Goal: Transaction & Acquisition: Purchase product/service

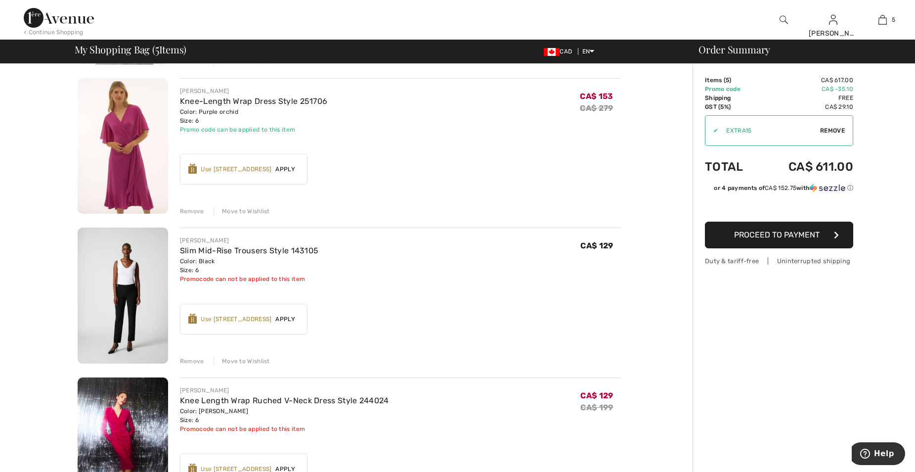
scroll to position [198, 0]
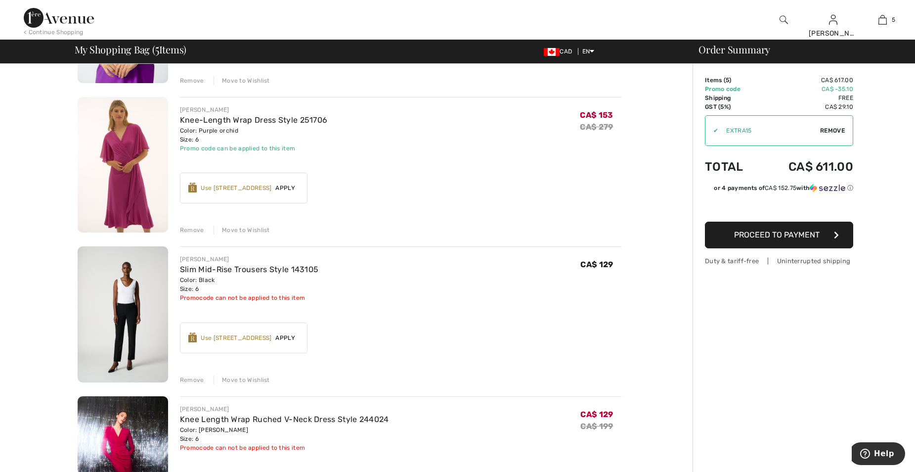
click at [122, 174] on img at bounding box center [123, 165] width 90 height 136
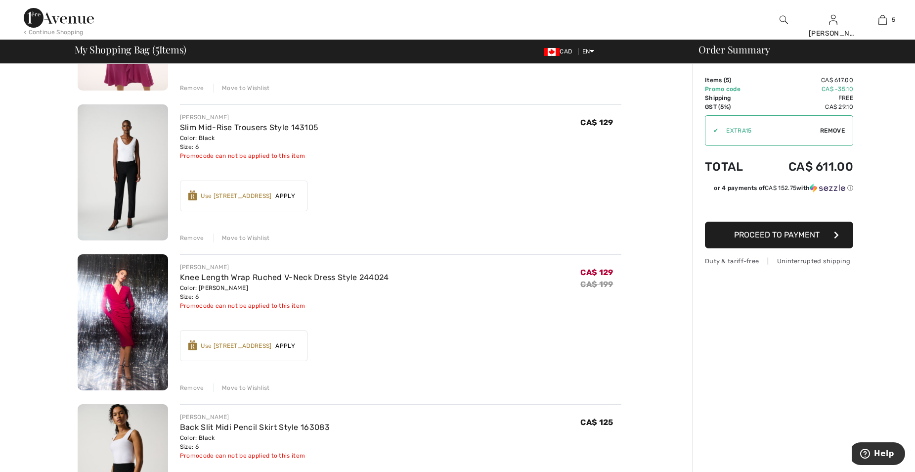
scroll to position [346, 0]
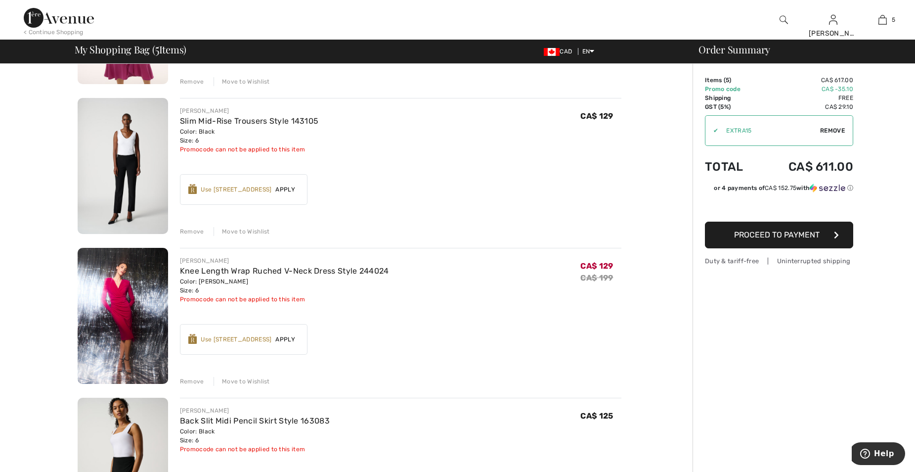
click at [123, 301] on img at bounding box center [123, 316] width 90 height 136
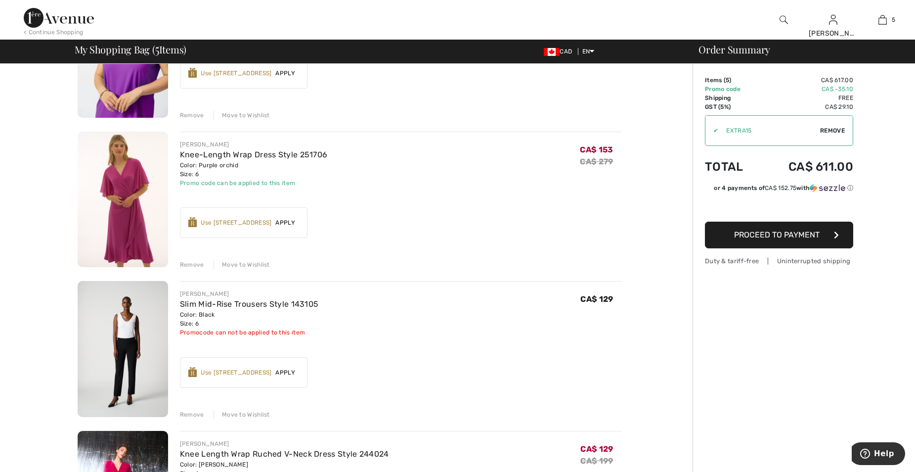
scroll to position [148, 0]
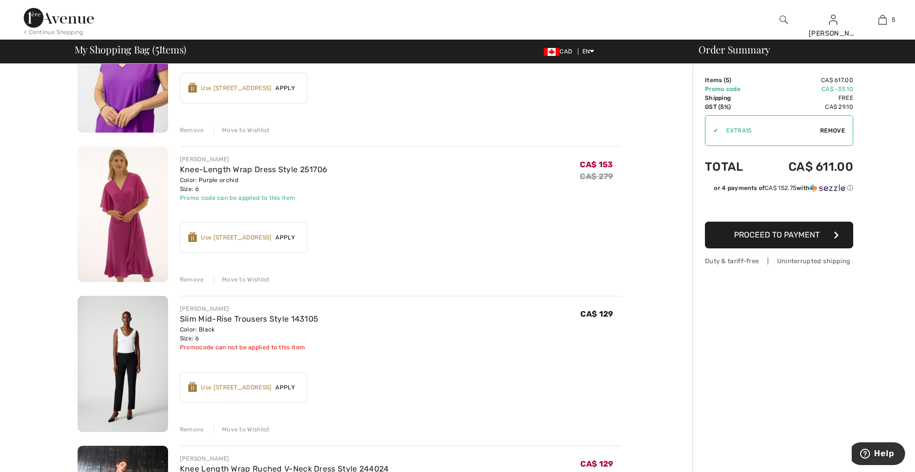
click at [125, 226] on img at bounding box center [123, 214] width 90 height 136
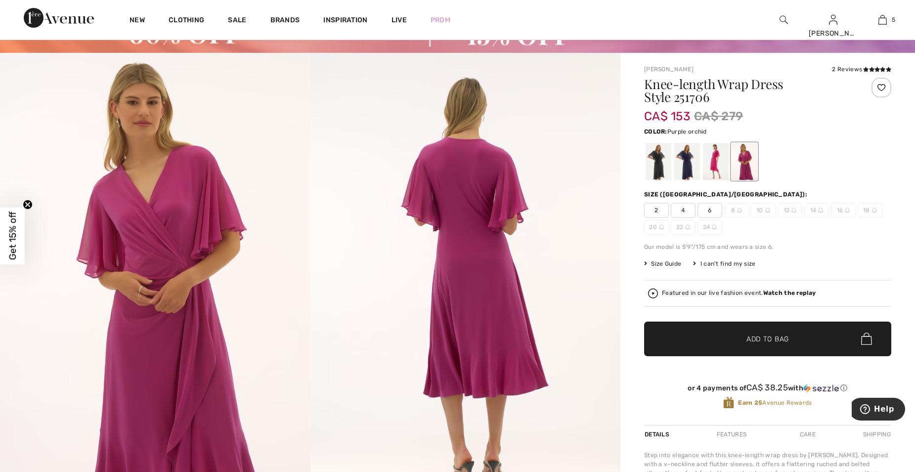
scroll to position [49, 0]
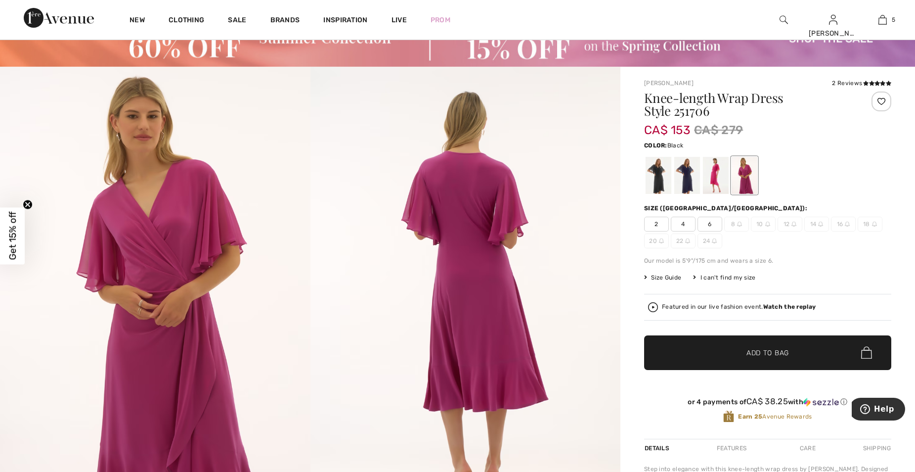
click at [660, 178] on div at bounding box center [659, 175] width 26 height 37
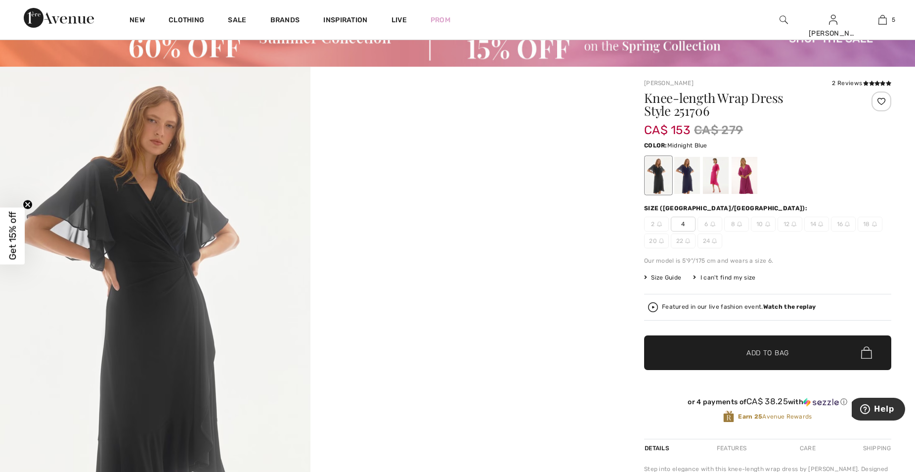
click at [682, 177] on div at bounding box center [687, 175] width 26 height 37
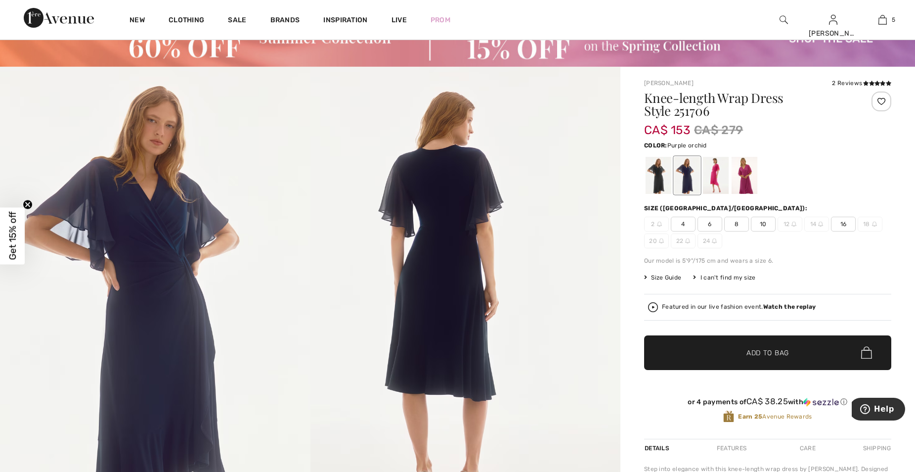
click at [748, 175] on div at bounding box center [745, 175] width 26 height 37
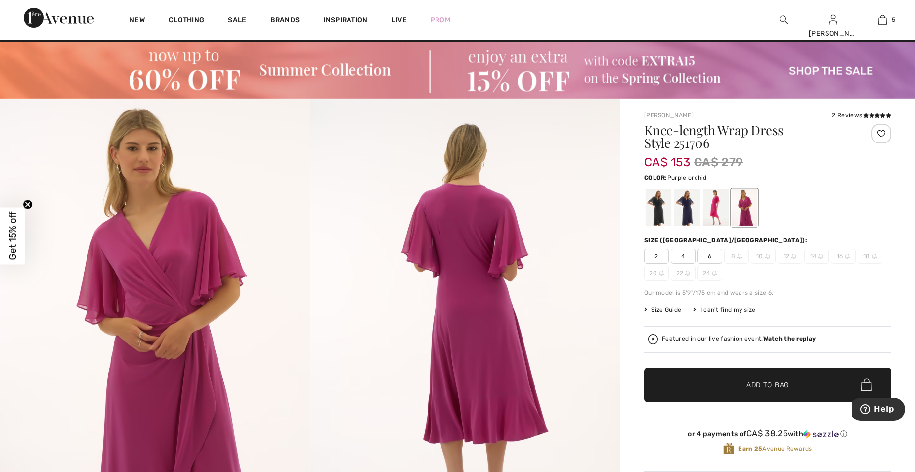
scroll to position [0, 0]
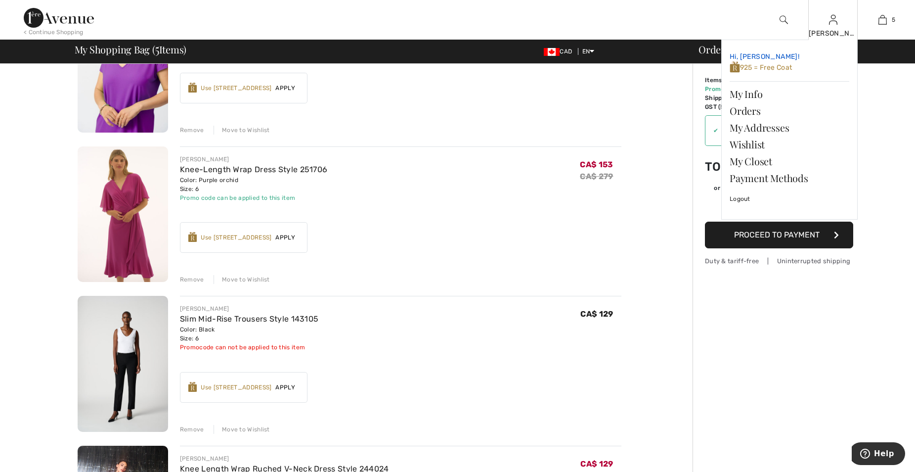
click at [762, 66] on span "925 = Free Coat" at bounding box center [761, 67] width 63 height 8
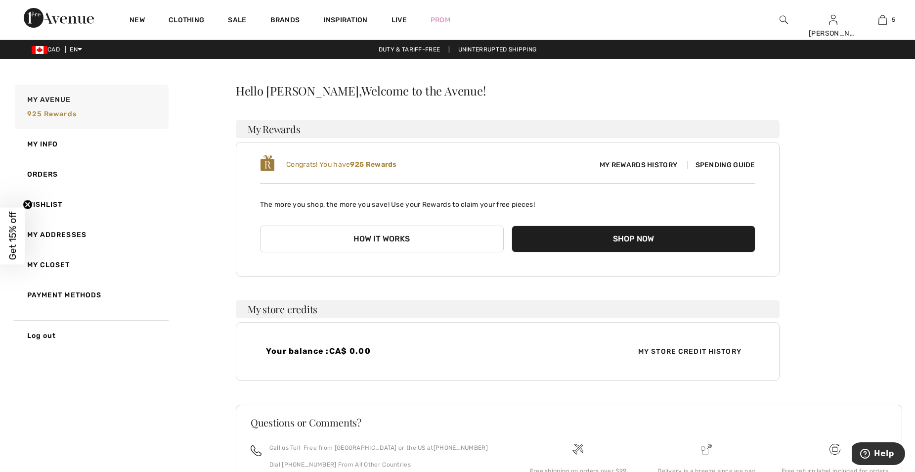
click at [728, 163] on span "Spending Guide" at bounding box center [721, 165] width 68 height 8
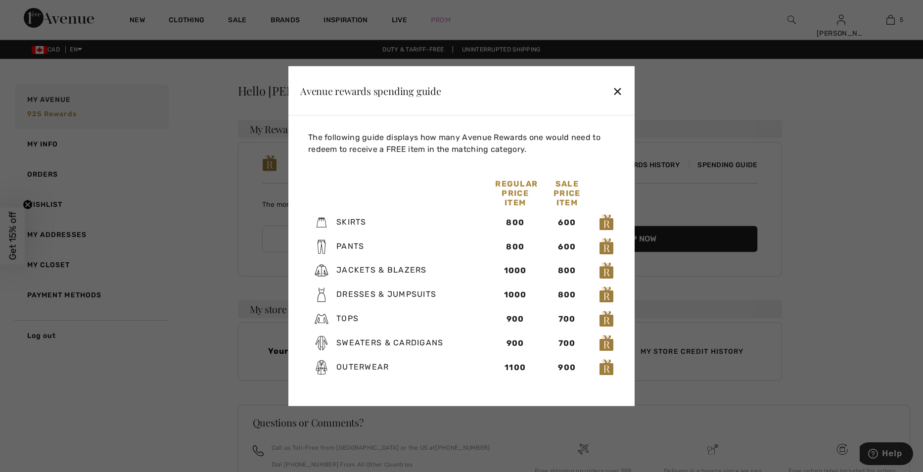
click at [618, 91] on div "✕" at bounding box center [617, 90] width 10 height 21
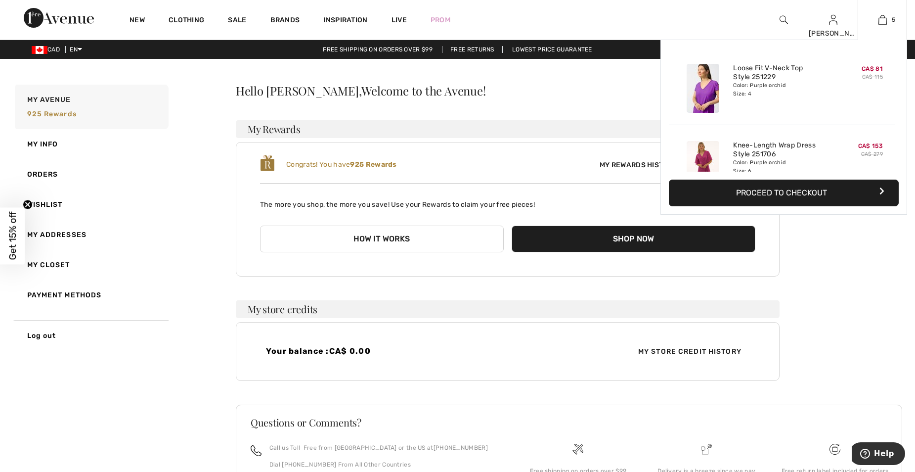
click at [780, 103] on div "Loose Fit V-Neck Top Style 251229 Color: Purple orchid Size: 4" at bounding box center [781, 88] width 105 height 57
click at [882, 18] on img at bounding box center [883, 20] width 8 height 12
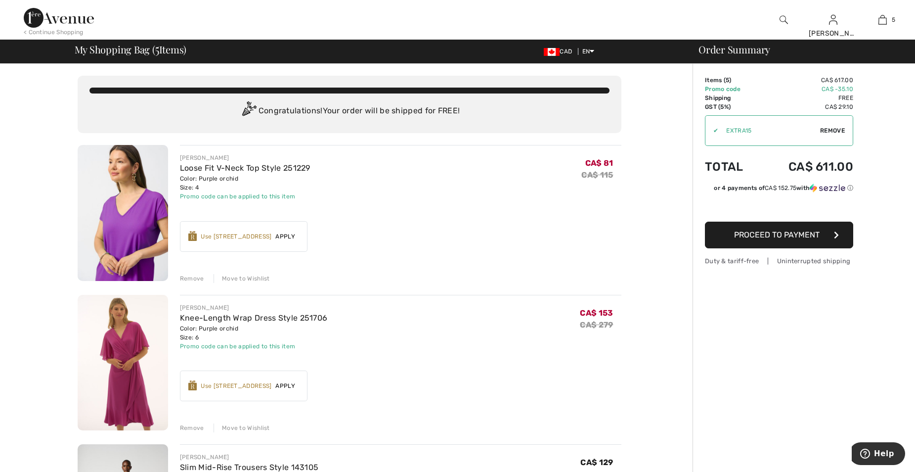
click at [769, 236] on span "Proceed to Payment" at bounding box center [777, 234] width 86 height 9
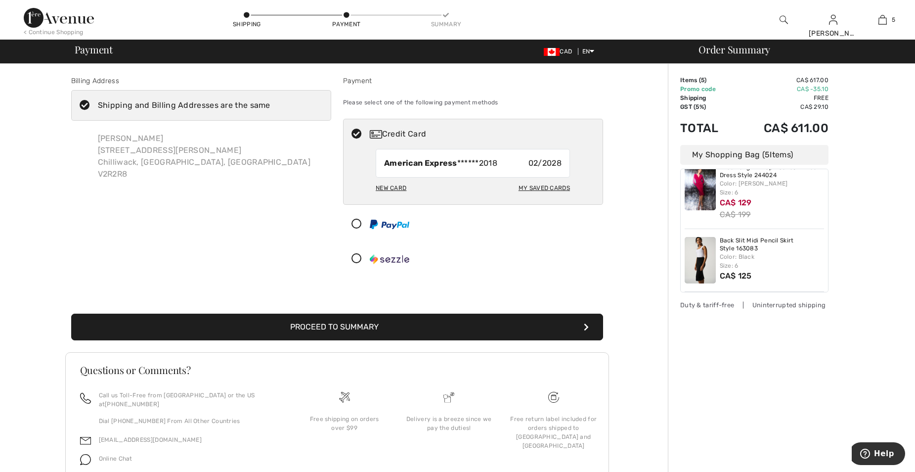
scroll to position [224, 0]
click at [341, 325] on button "Proceed to Summary" at bounding box center [337, 326] width 532 height 27
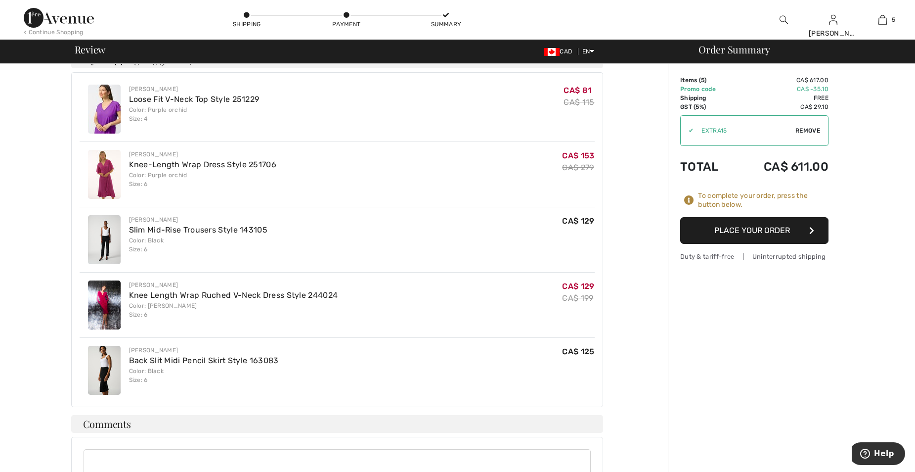
scroll to position [297, 0]
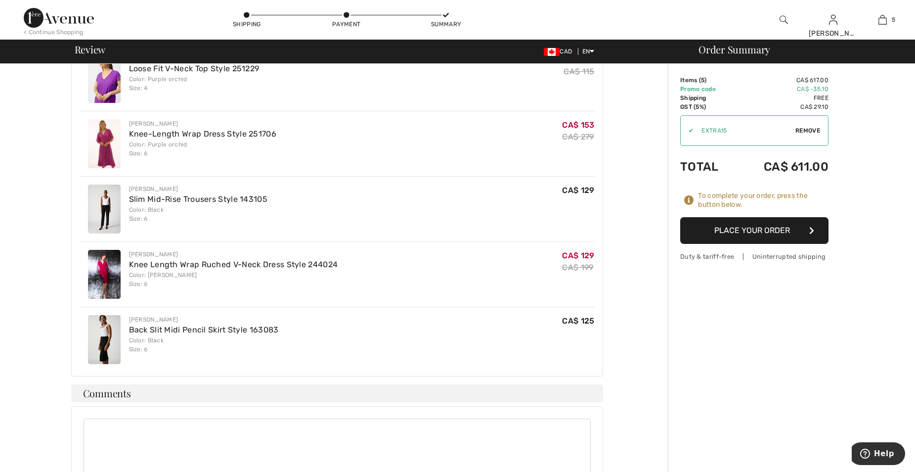
click at [745, 230] on button "Place Your Order" at bounding box center [754, 230] width 148 height 27
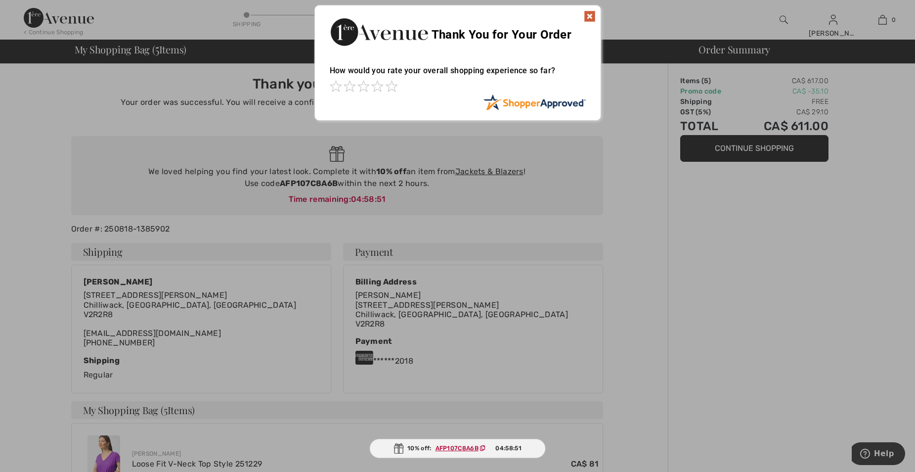
click at [591, 16] on img at bounding box center [590, 16] width 12 height 12
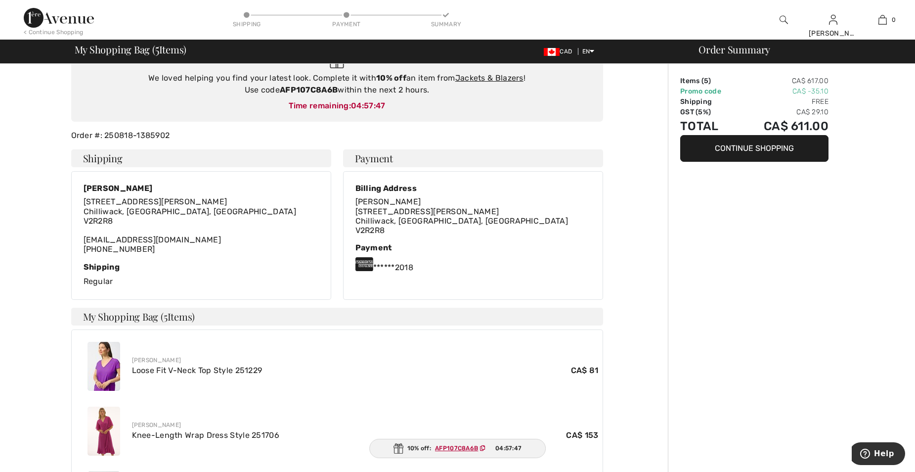
scroll to position [49, 0]
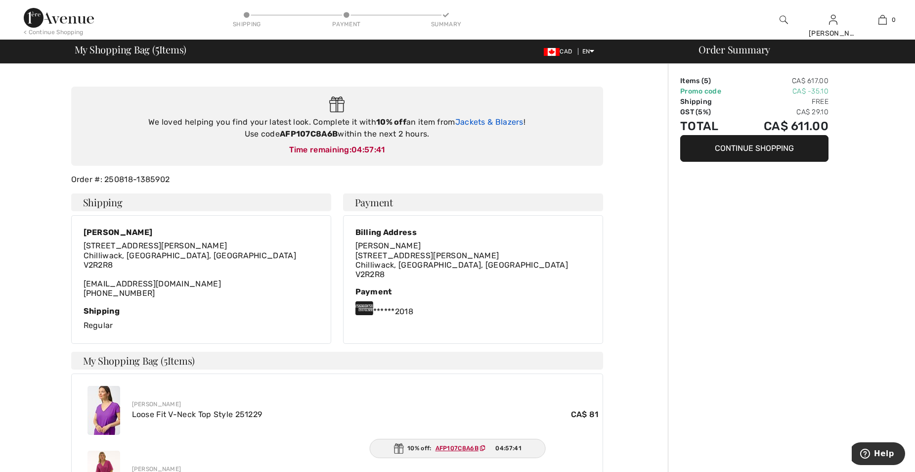
click at [485, 120] on link "Jackets & Blazers" at bounding box center [489, 121] width 68 height 9
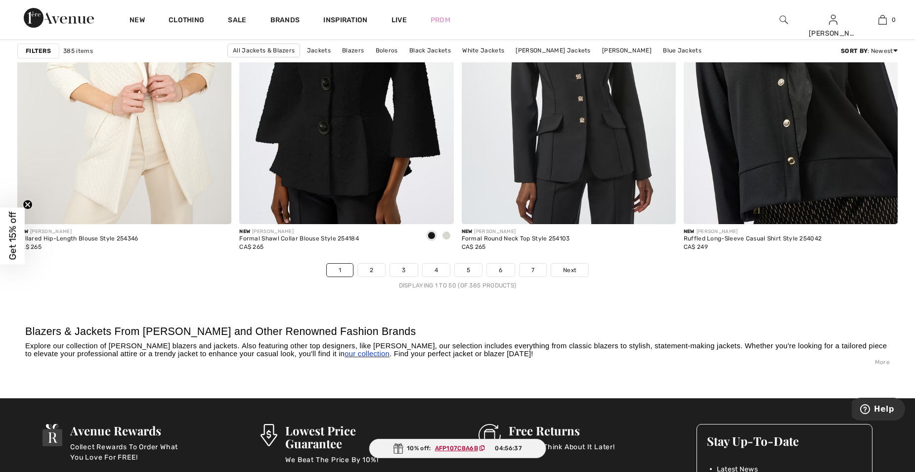
scroll to position [5587, 0]
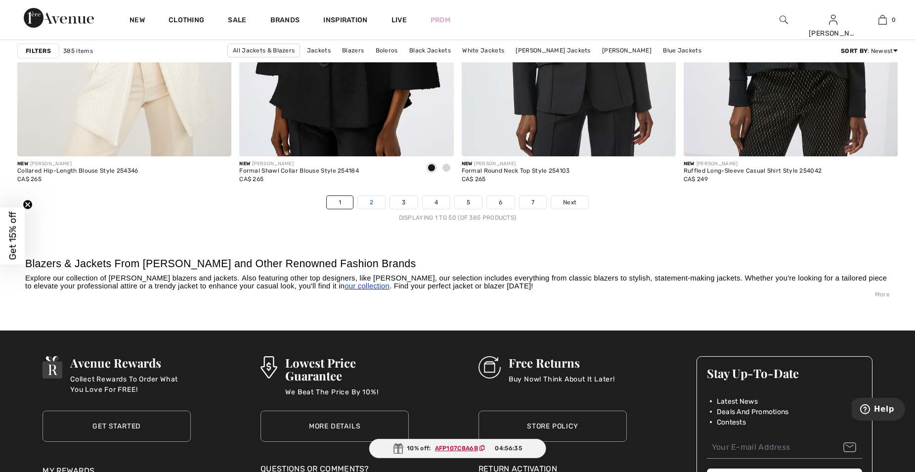
click at [366, 199] on link "2" at bounding box center [371, 202] width 27 height 13
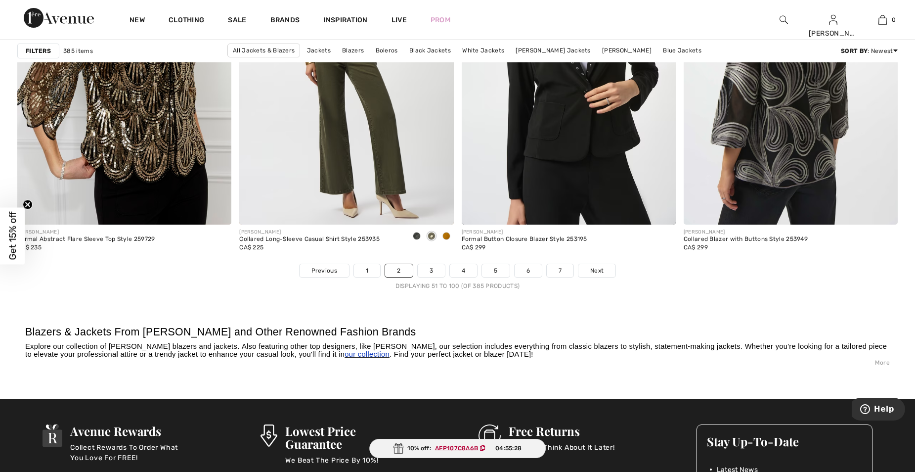
scroll to position [5686, 0]
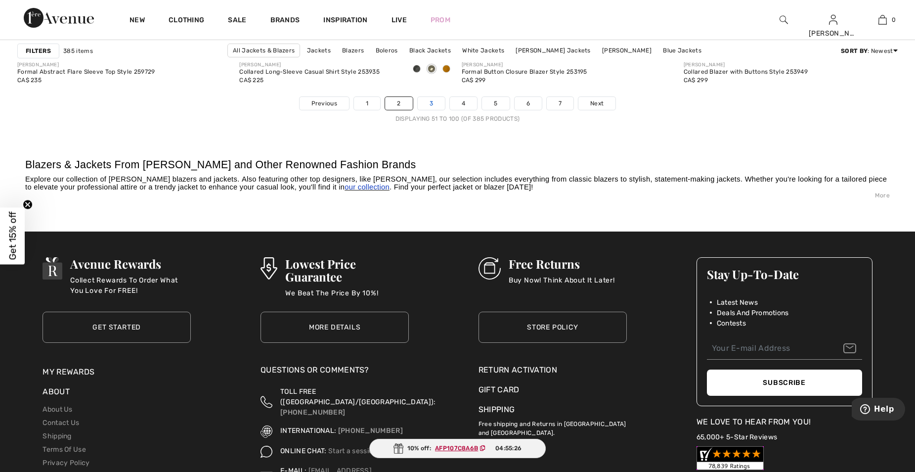
click at [426, 101] on link "3" at bounding box center [431, 103] width 27 height 13
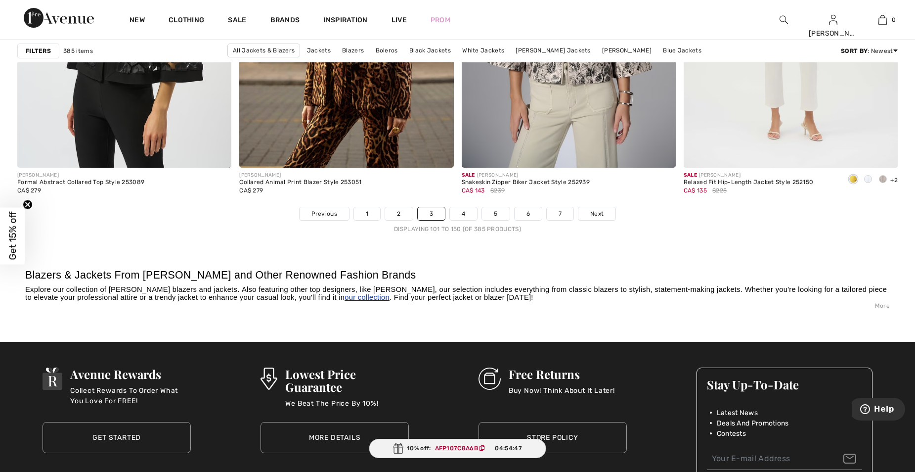
scroll to position [5686, 0]
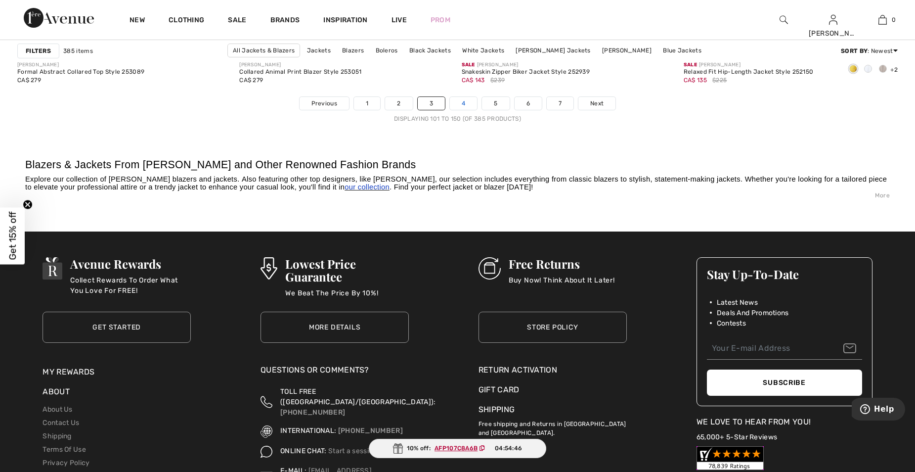
click at [468, 103] on link "4" at bounding box center [463, 103] width 27 height 13
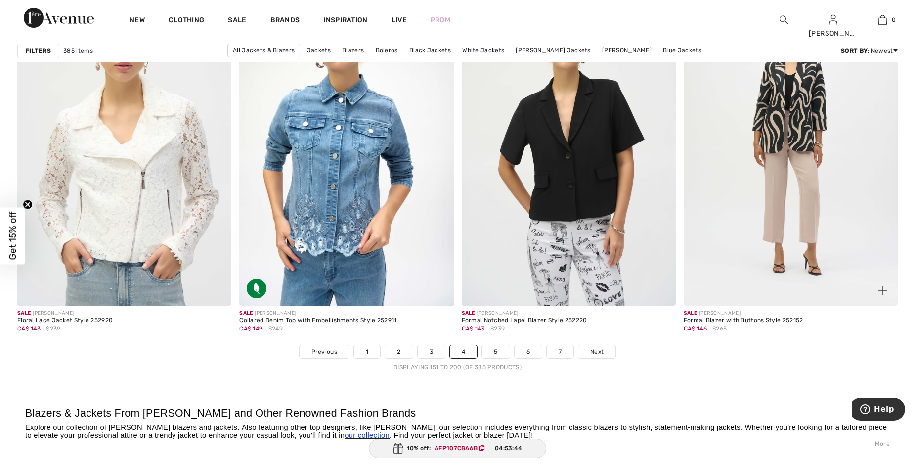
scroll to position [5439, 0]
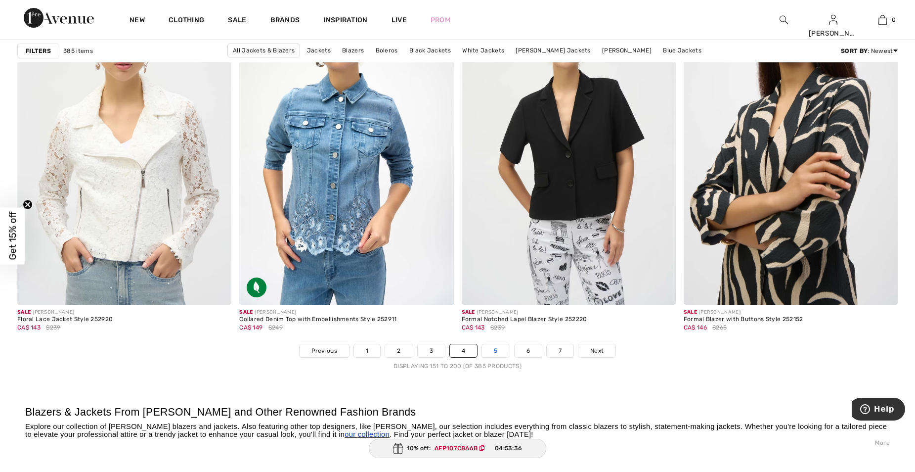
click at [492, 347] on link "5" at bounding box center [495, 350] width 27 height 13
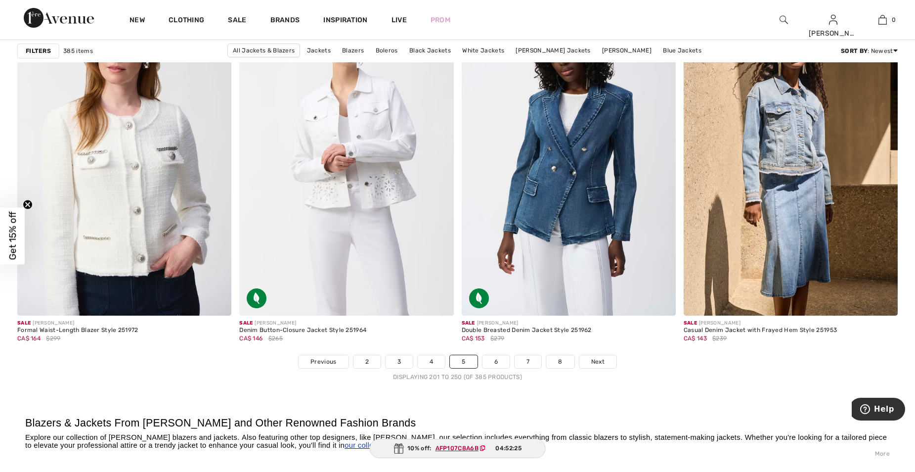
scroll to position [5439, 0]
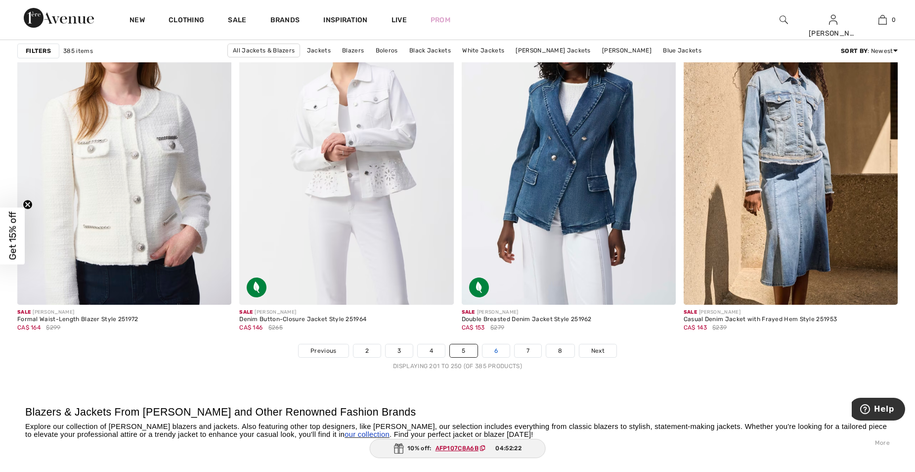
click at [499, 352] on link "6" at bounding box center [496, 350] width 27 height 13
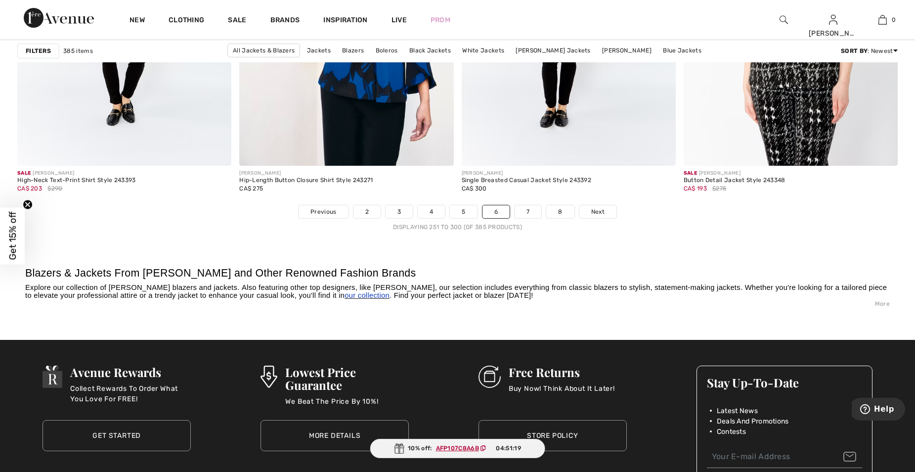
scroll to position [5637, 0]
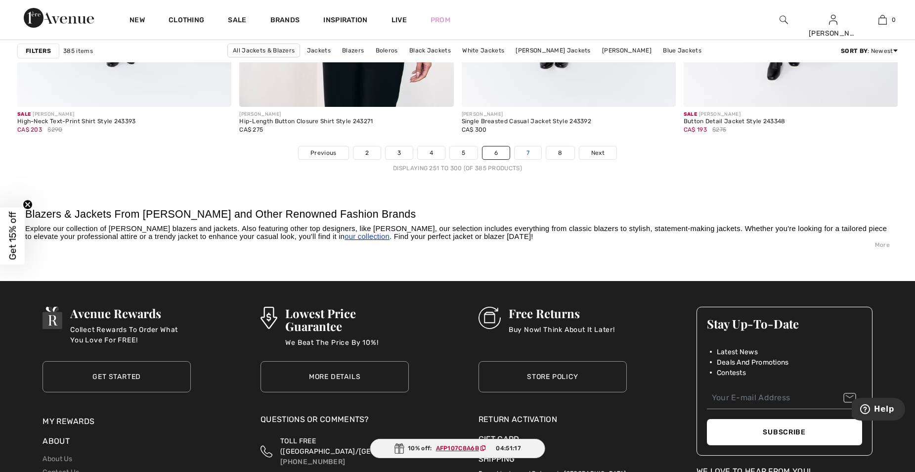
click at [529, 151] on link "7" at bounding box center [528, 152] width 27 height 13
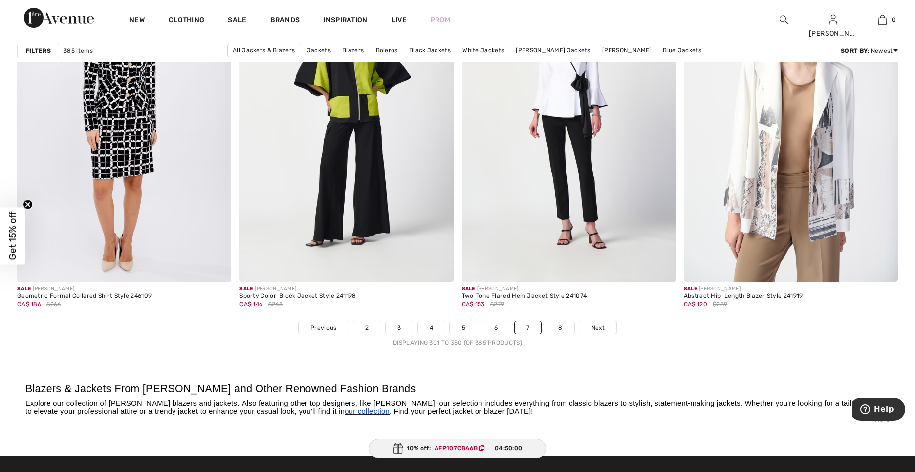
scroll to position [5538, 0]
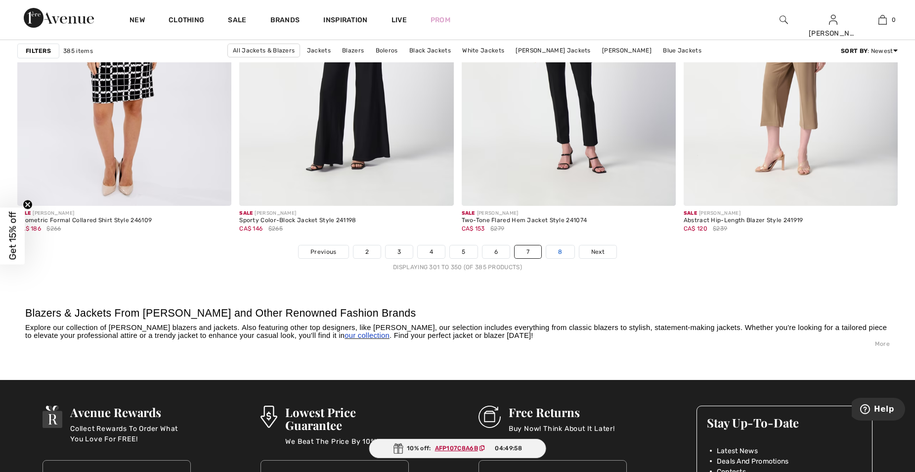
click at [561, 247] on link "8" at bounding box center [560, 251] width 28 height 13
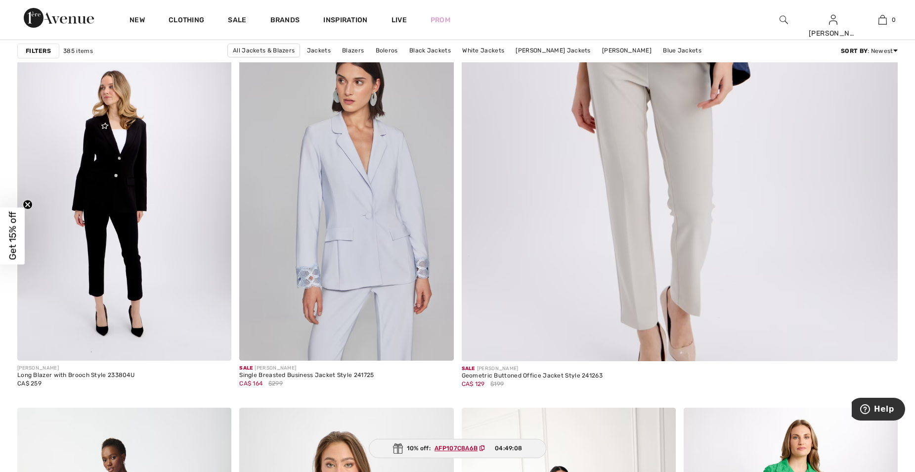
scroll to position [494, 0]
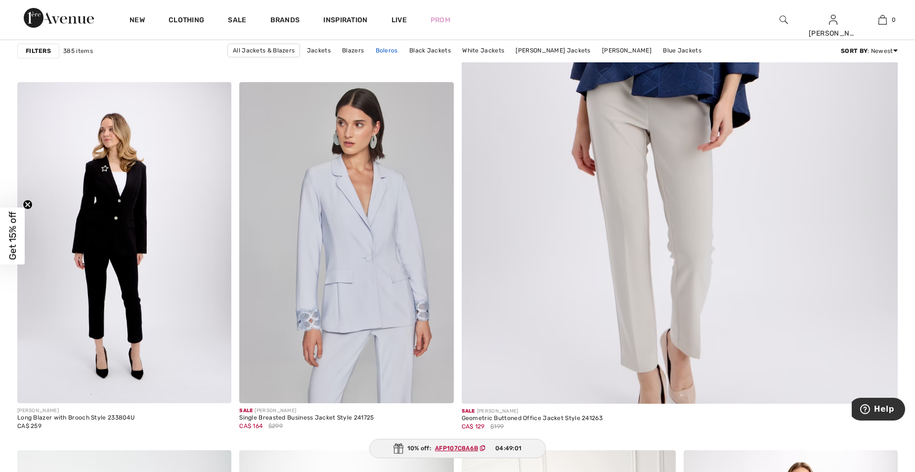
click at [379, 47] on link "Boleros" at bounding box center [387, 50] width 32 height 13
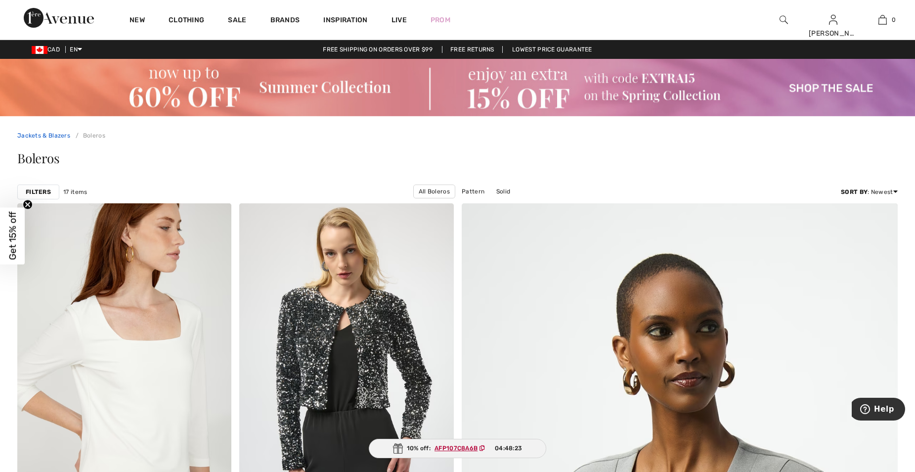
click at [49, 134] on link "Jackets & Blazers" at bounding box center [43, 135] width 53 height 7
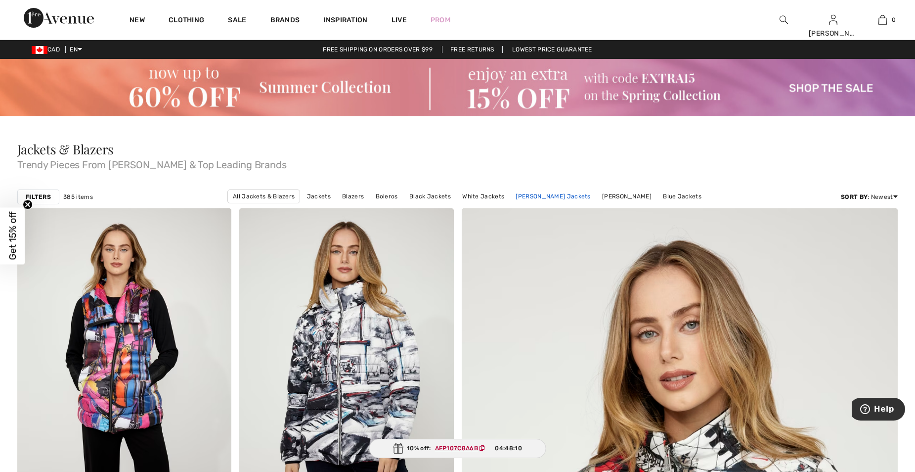
click at [548, 195] on link "[PERSON_NAME] Jackets" at bounding box center [553, 196] width 85 height 13
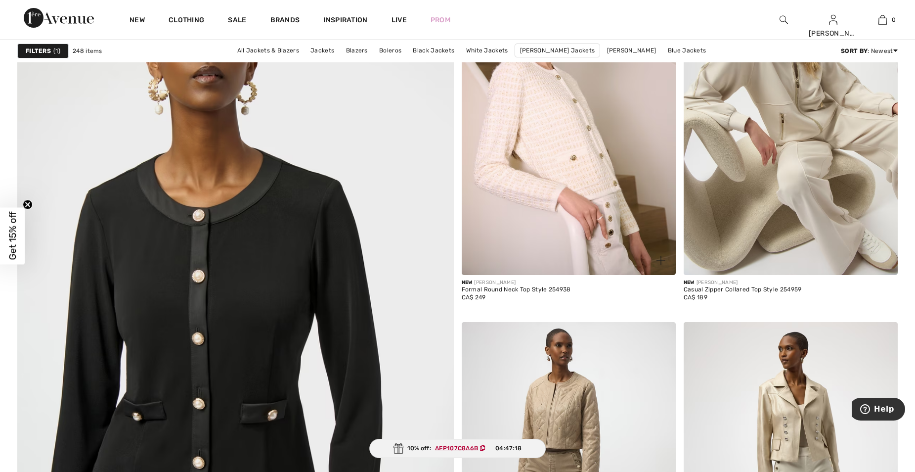
scroll to position [3066, 0]
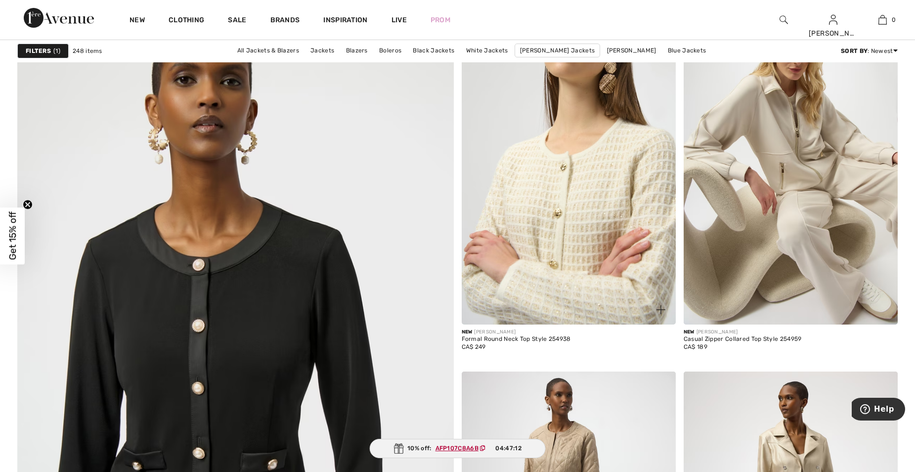
click at [568, 238] on img at bounding box center [569, 163] width 214 height 321
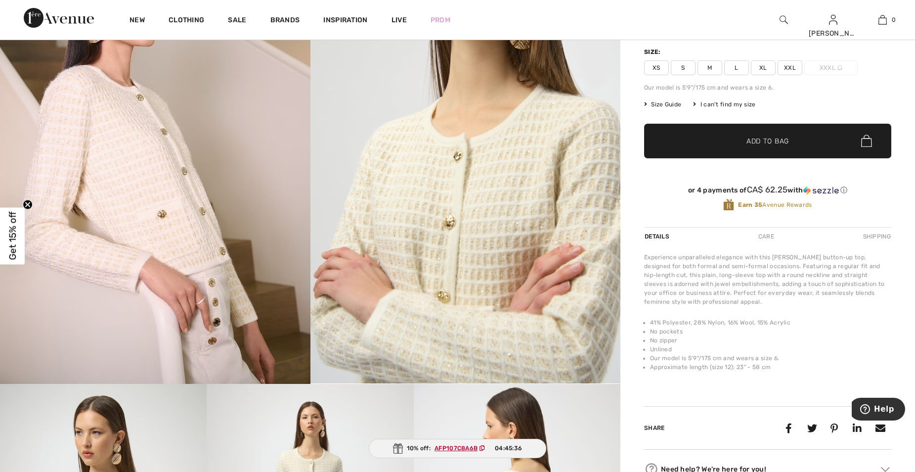
scroll to position [148, 0]
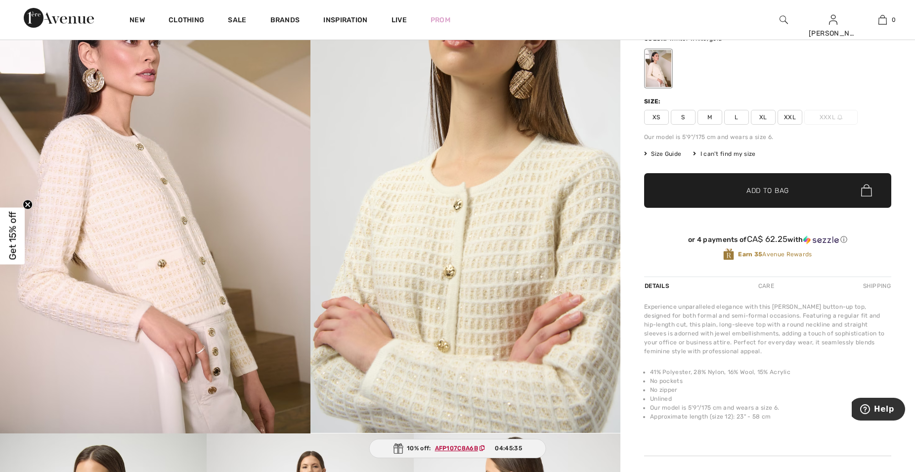
click at [666, 158] on span "Size Guide" at bounding box center [662, 153] width 37 height 9
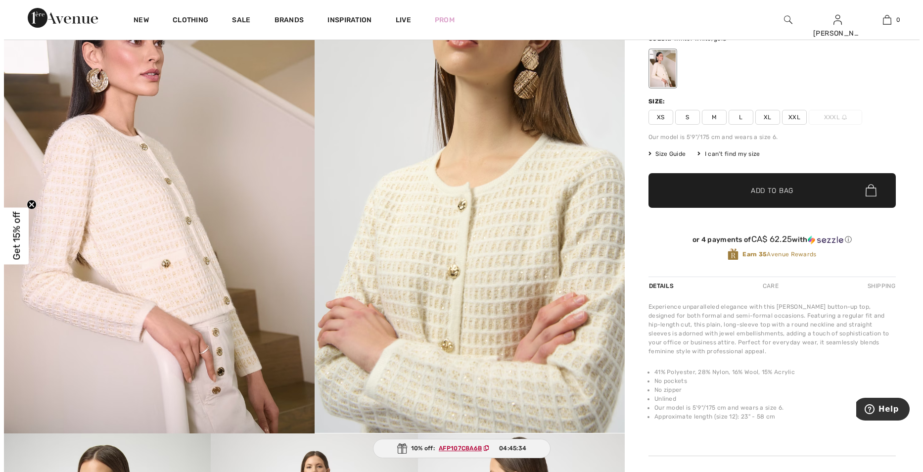
scroll to position [149, 0]
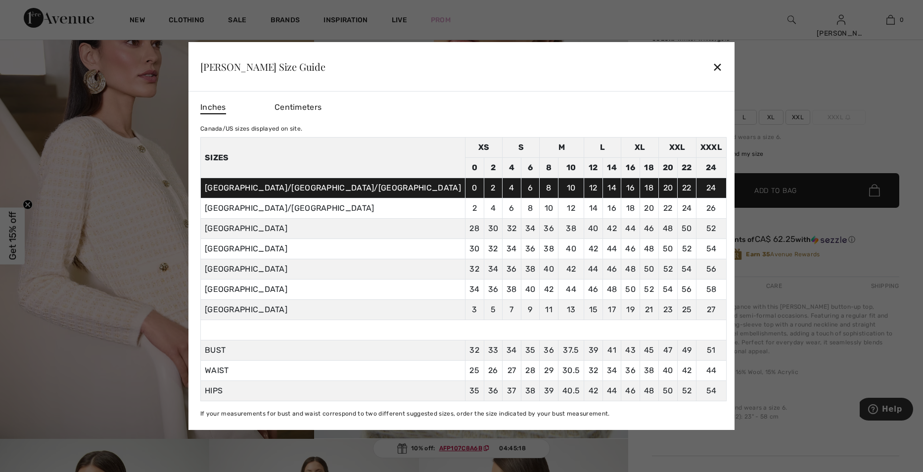
click at [712, 64] on div "✕" at bounding box center [717, 66] width 10 height 21
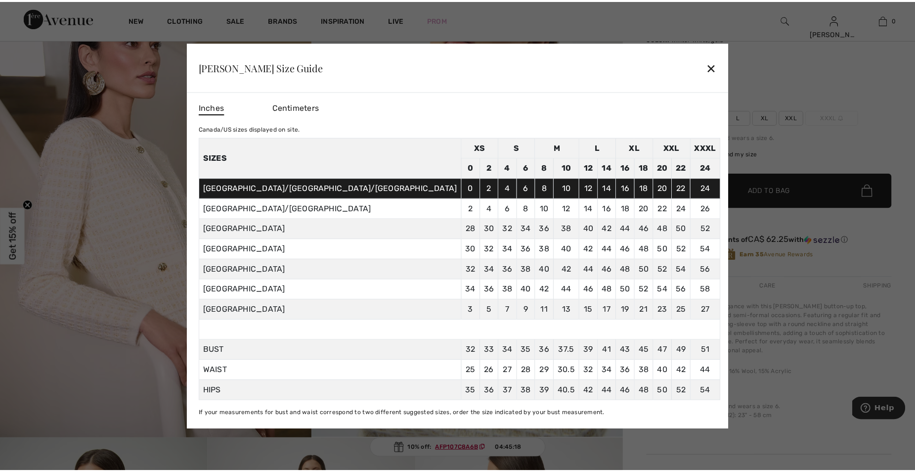
scroll to position [148, 0]
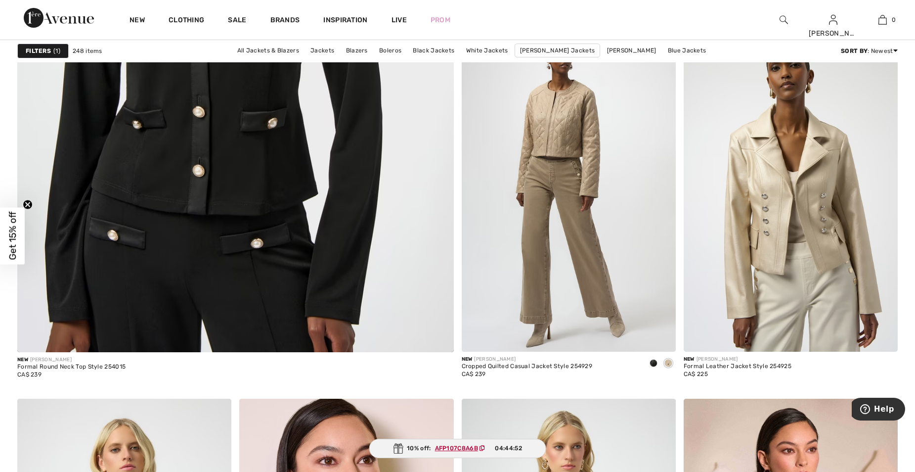
scroll to position [3412, 0]
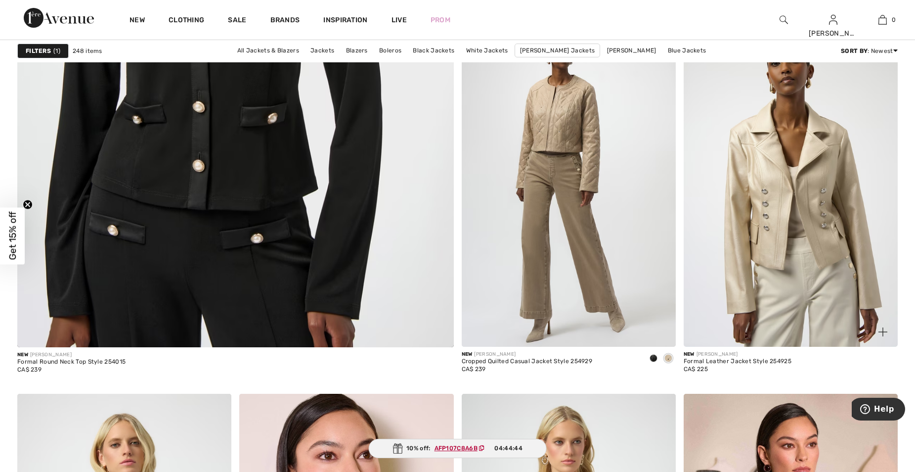
click at [779, 229] on img at bounding box center [791, 185] width 214 height 321
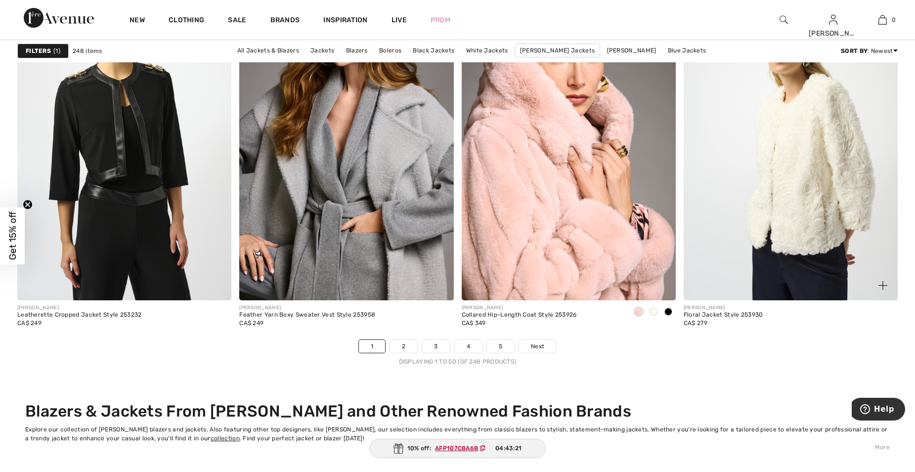
scroll to position [5587, 0]
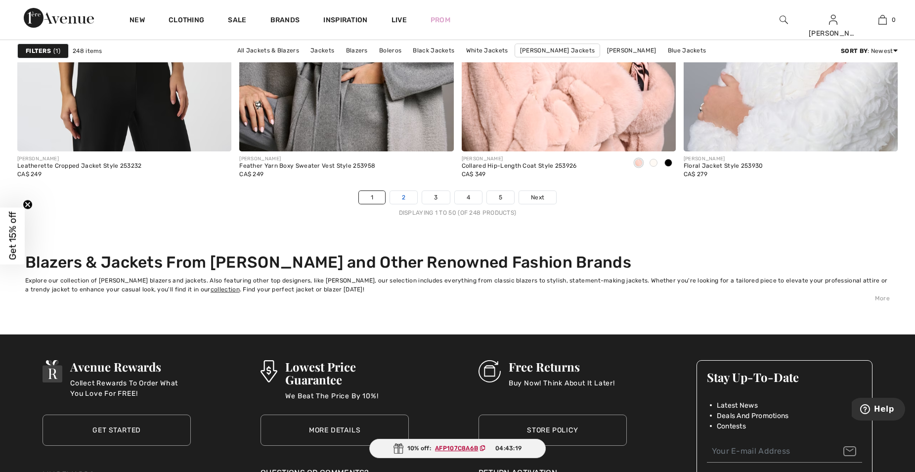
click at [401, 193] on link "2" at bounding box center [403, 197] width 27 height 13
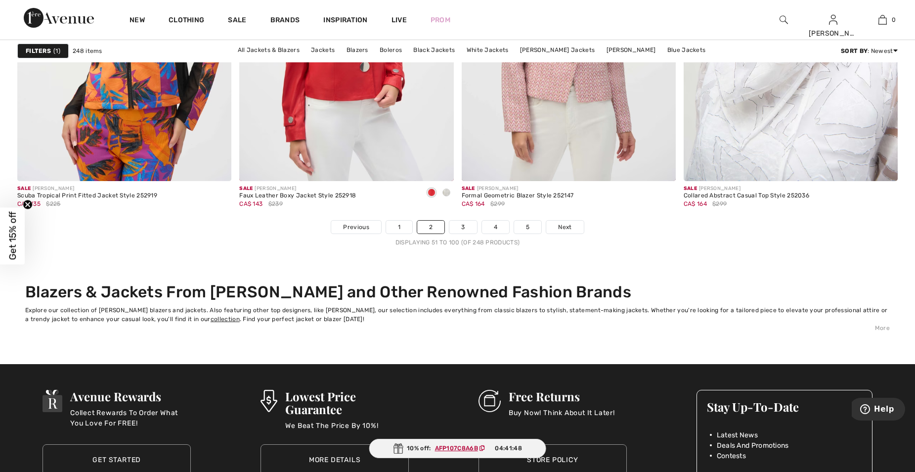
scroll to position [5587, 0]
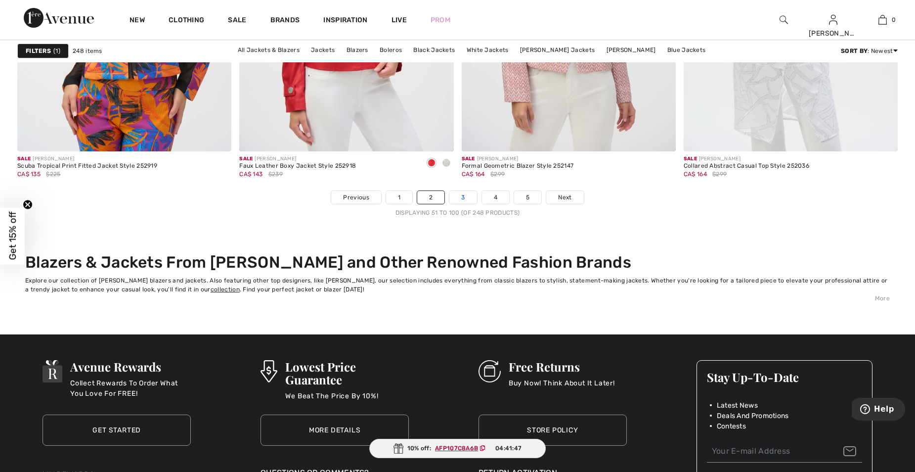
click at [465, 198] on link "3" at bounding box center [462, 197] width 27 height 13
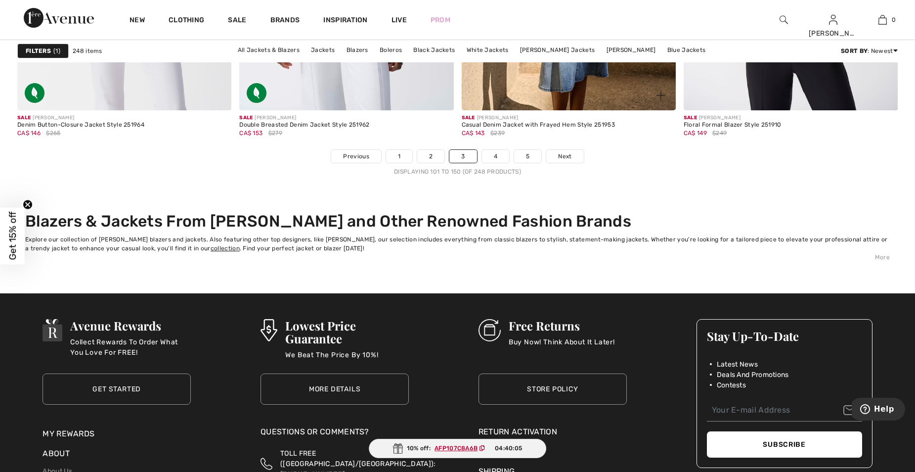
scroll to position [5637, 0]
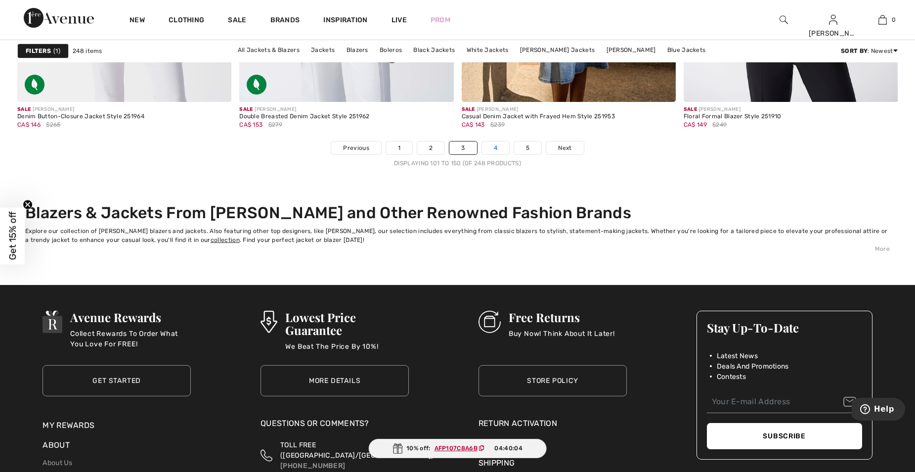
click at [495, 145] on link "4" at bounding box center [495, 147] width 27 height 13
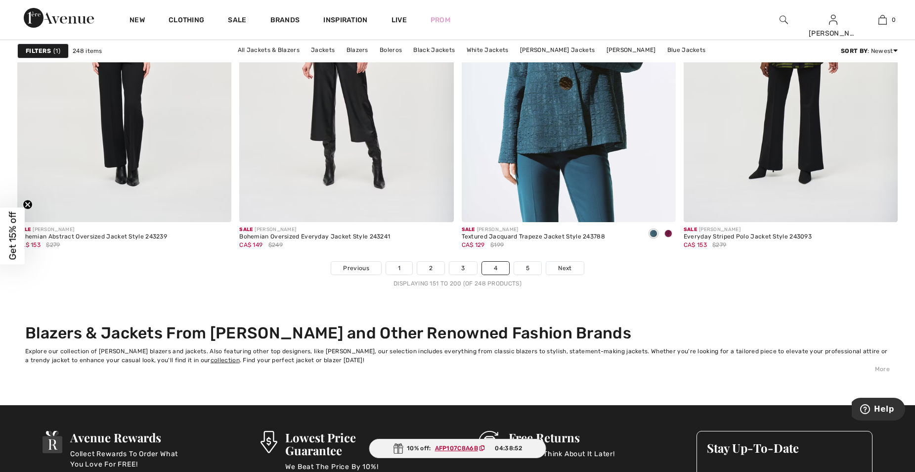
scroll to position [5538, 0]
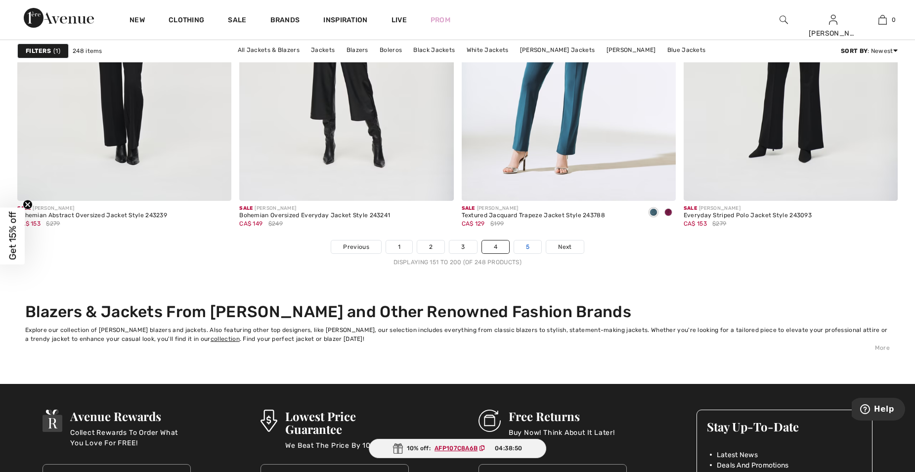
click at [523, 244] on link "5" at bounding box center [527, 246] width 27 height 13
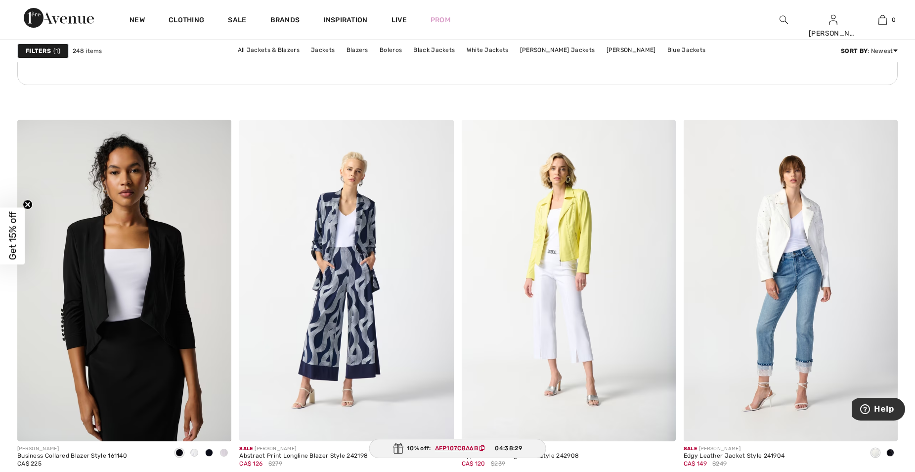
scroll to position [1731, 0]
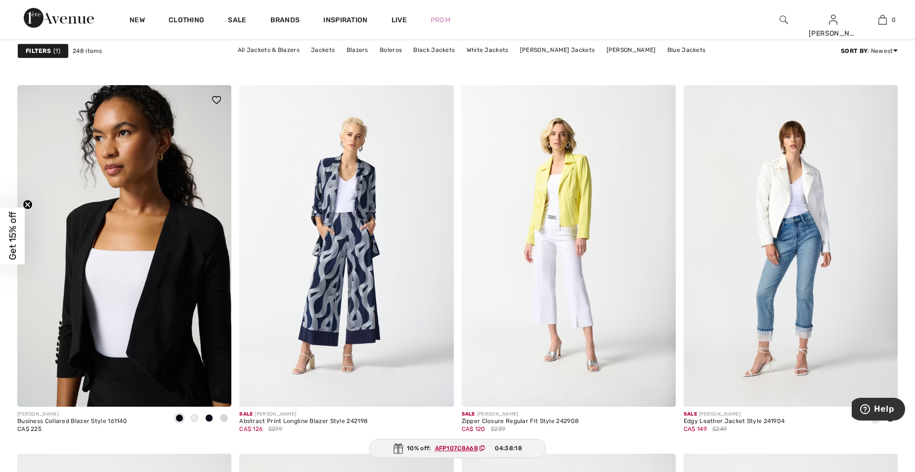
click at [143, 307] on img at bounding box center [124, 245] width 214 height 321
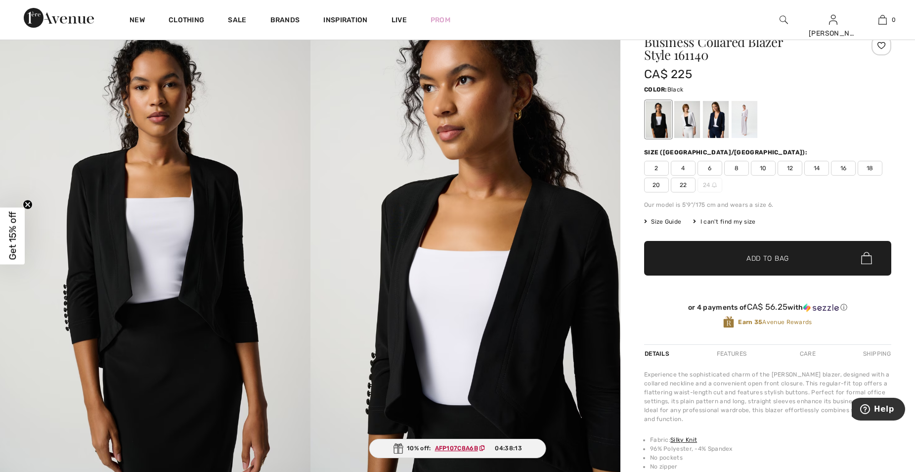
scroll to position [148, 0]
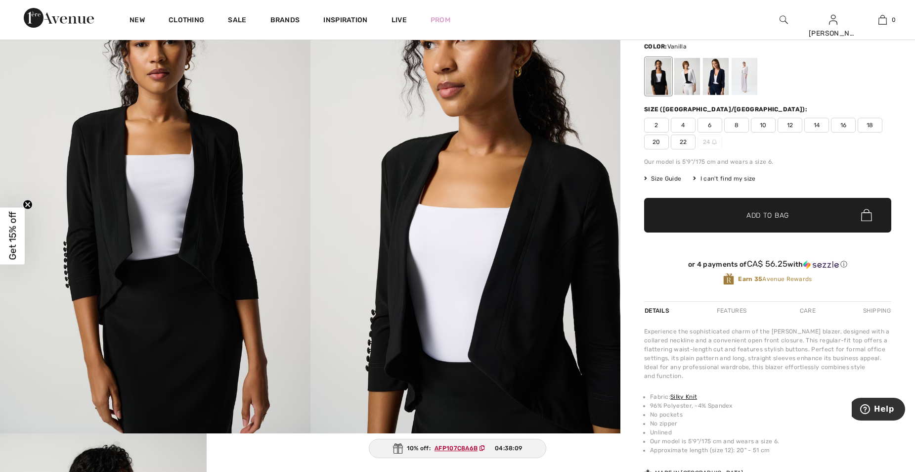
click at [690, 74] on div at bounding box center [687, 76] width 26 height 37
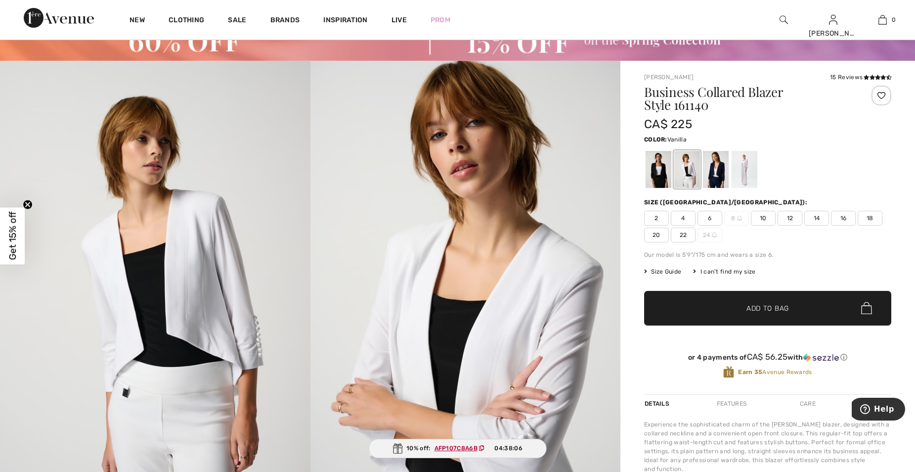
scroll to position [49, 0]
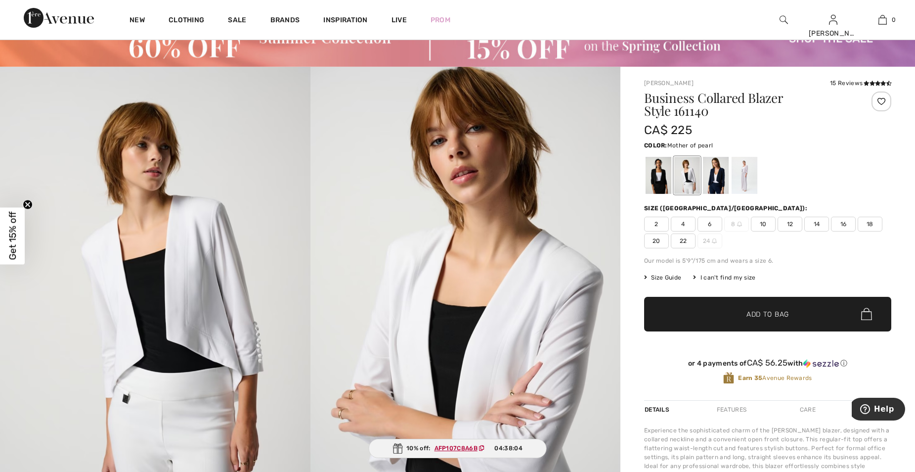
click at [746, 174] on div at bounding box center [745, 175] width 26 height 37
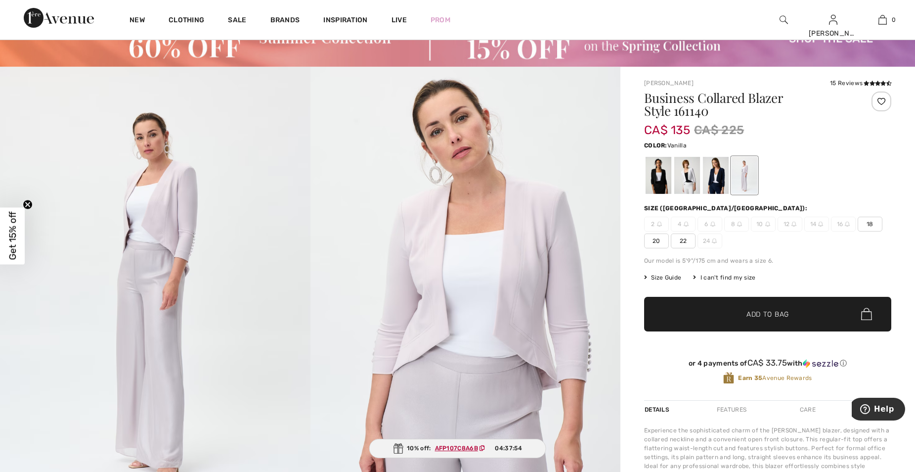
click at [681, 176] on div at bounding box center [687, 175] width 26 height 37
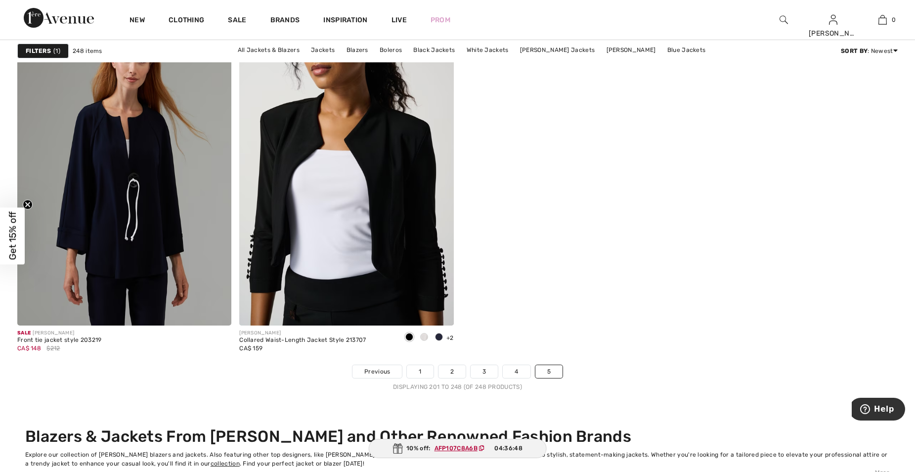
scroll to position [5439, 0]
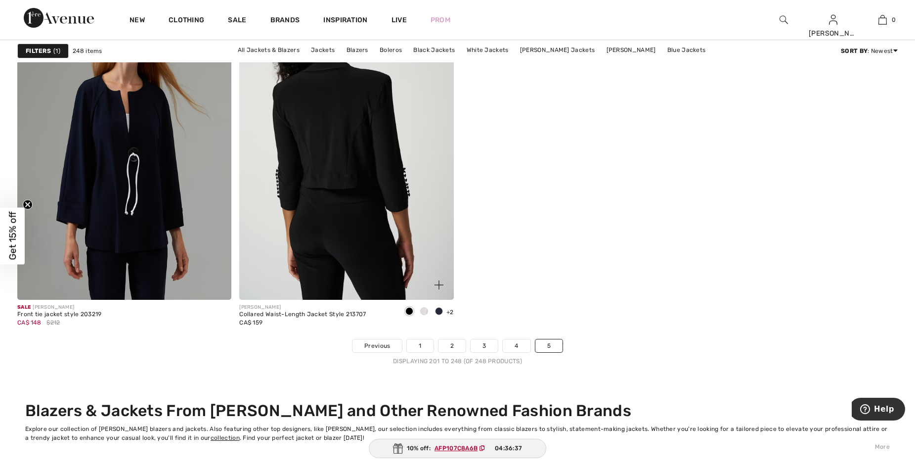
click at [338, 207] on img at bounding box center [346, 139] width 214 height 321
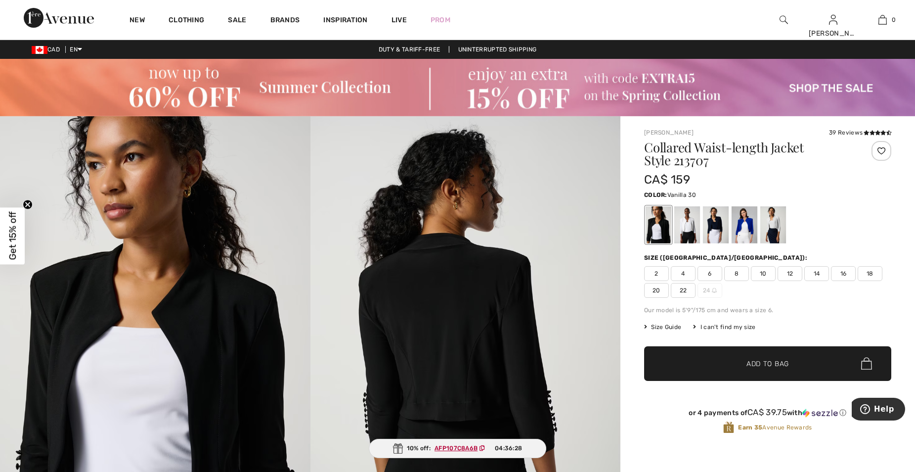
click at [690, 225] on div at bounding box center [687, 224] width 26 height 37
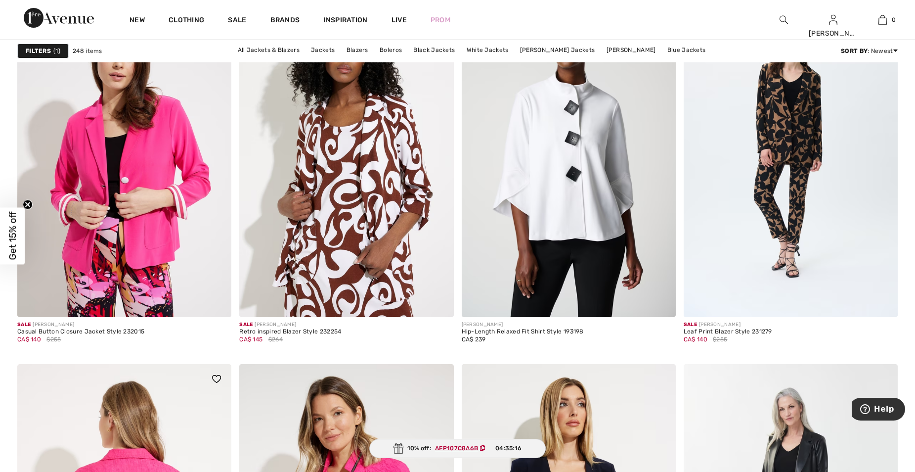
scroll to position [4648, 0]
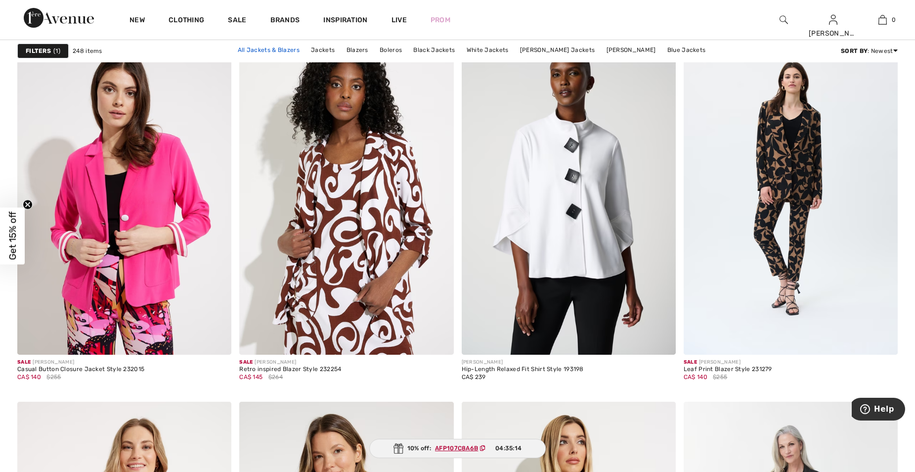
click at [276, 46] on link "All Jackets & Blazers" at bounding box center [269, 50] width 72 height 13
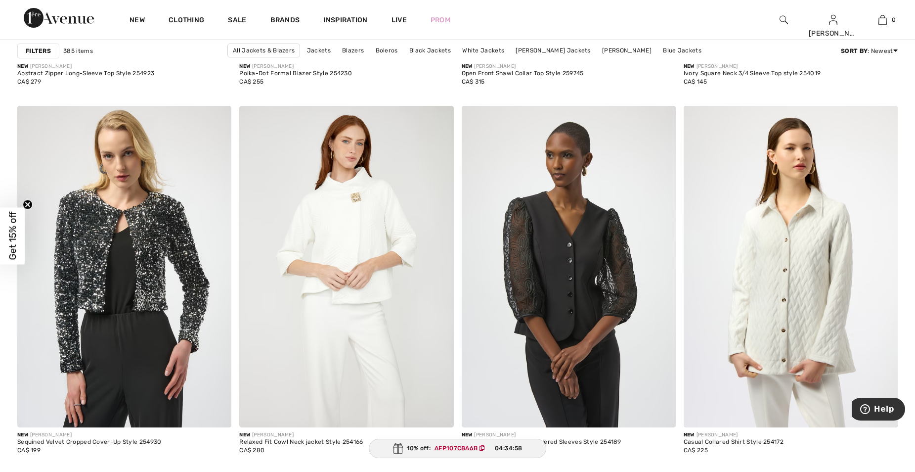
scroll to position [1236, 0]
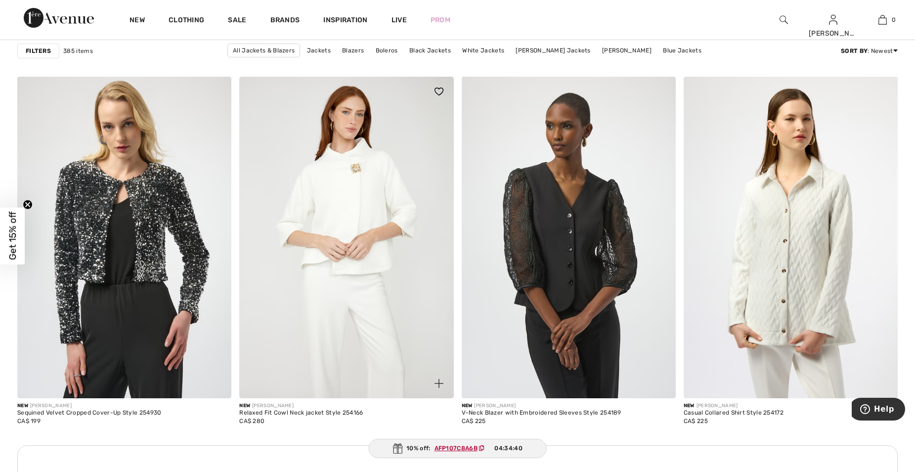
click at [356, 206] on img at bounding box center [346, 237] width 214 height 321
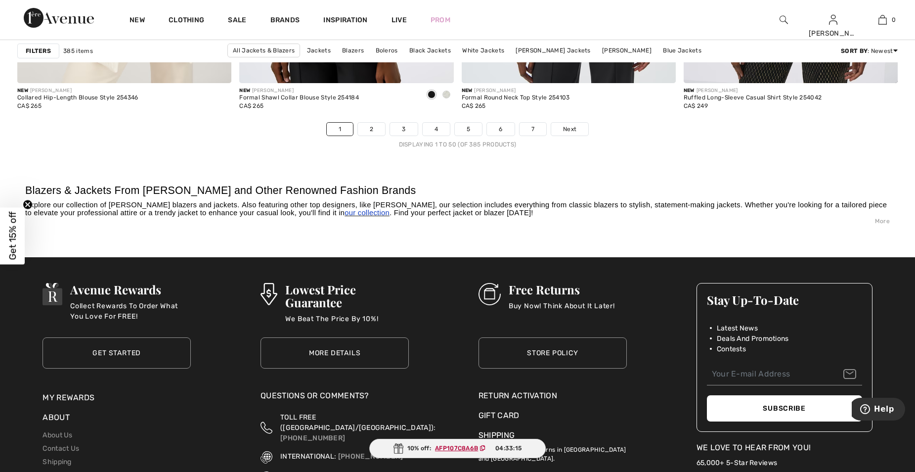
scroll to position [5686, 0]
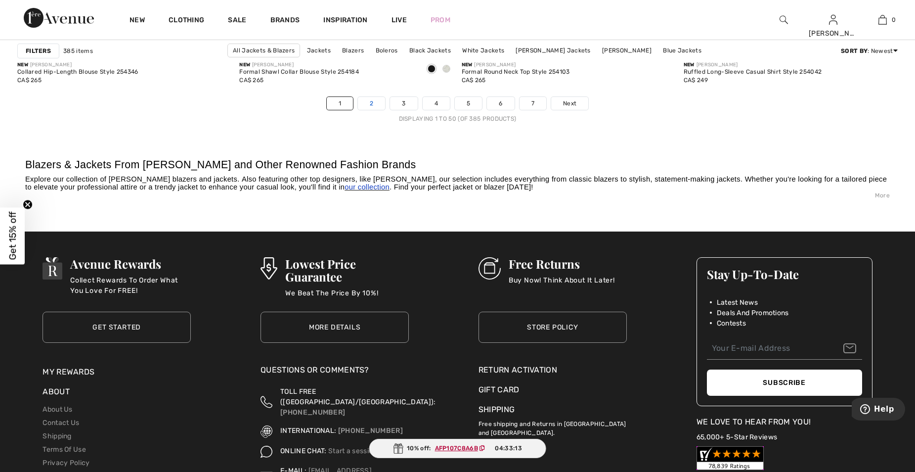
click at [374, 102] on link "2" at bounding box center [371, 103] width 27 height 13
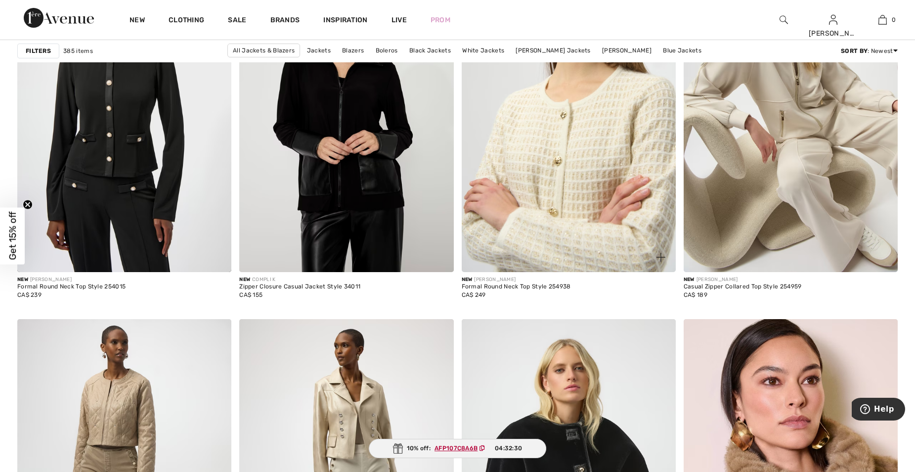
scroll to position [2126, 0]
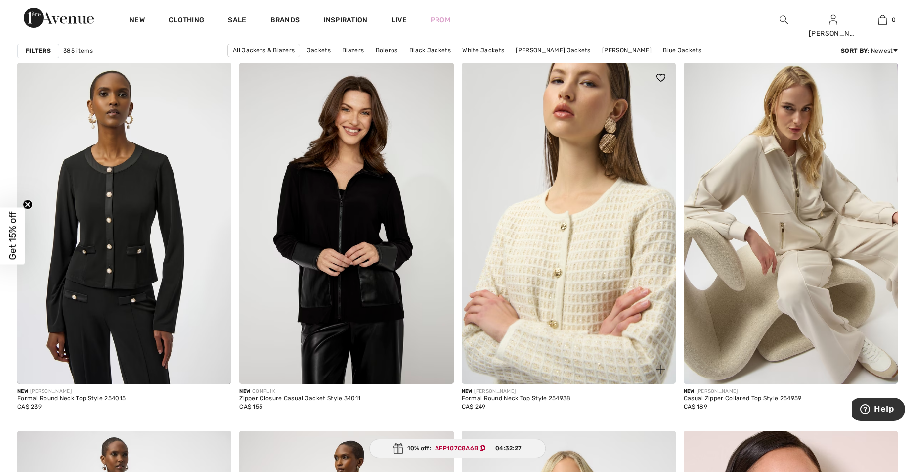
click at [562, 278] on img at bounding box center [569, 223] width 214 height 321
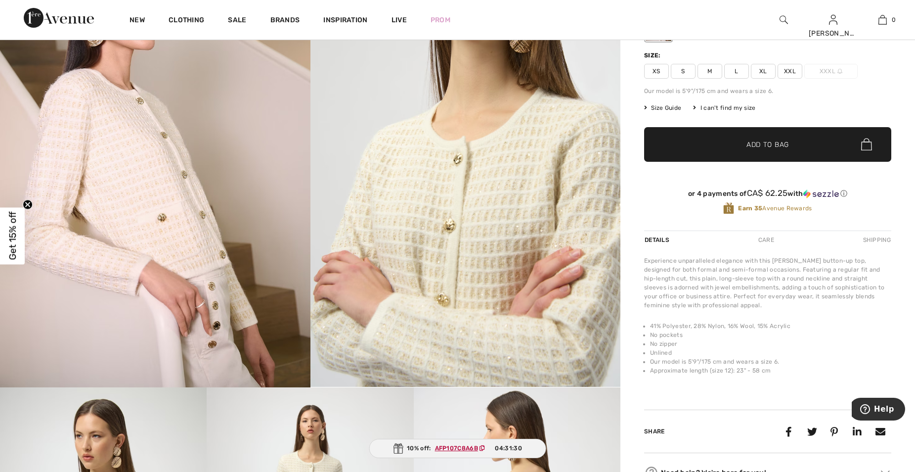
scroll to position [198, 0]
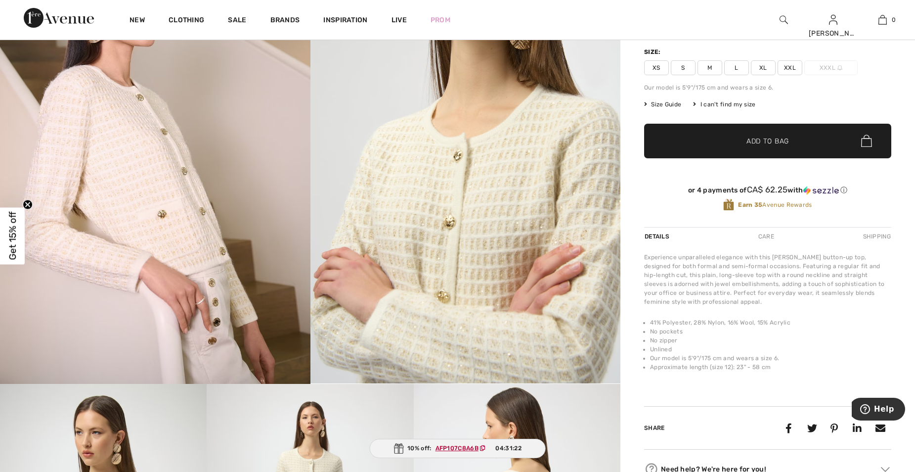
click at [662, 109] on span "Size Guide" at bounding box center [662, 104] width 37 height 9
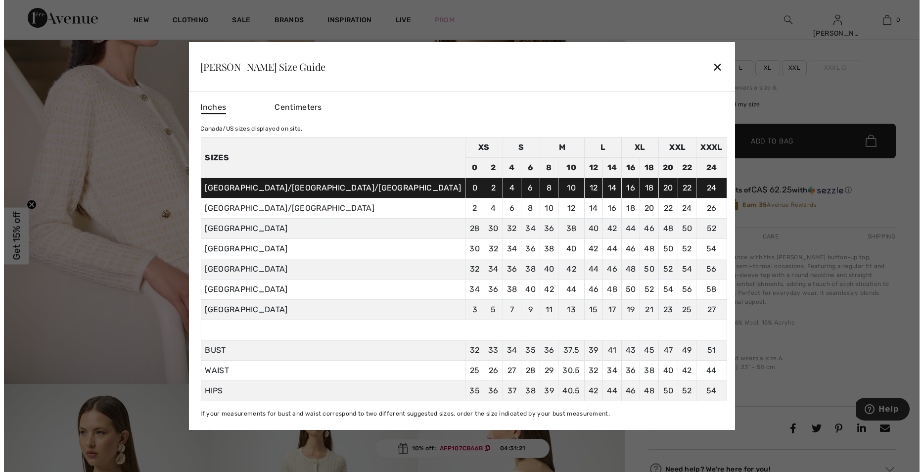
scroll to position [198, 0]
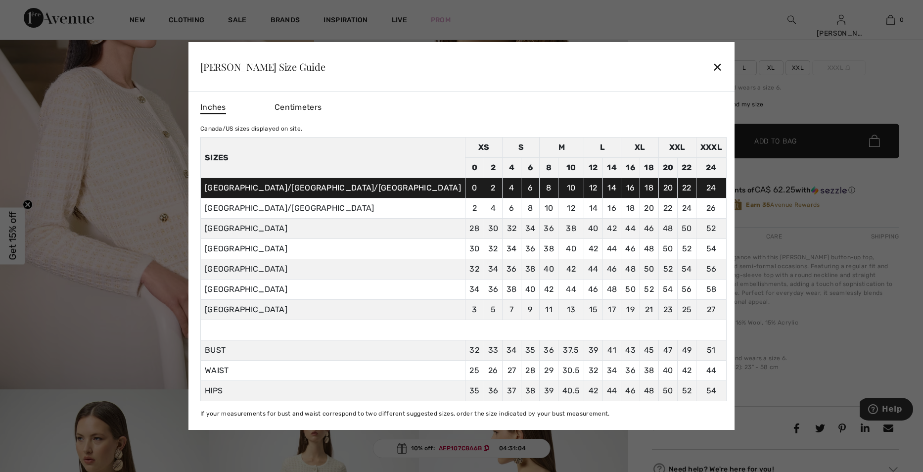
click at [712, 65] on div "✕" at bounding box center [717, 66] width 10 height 21
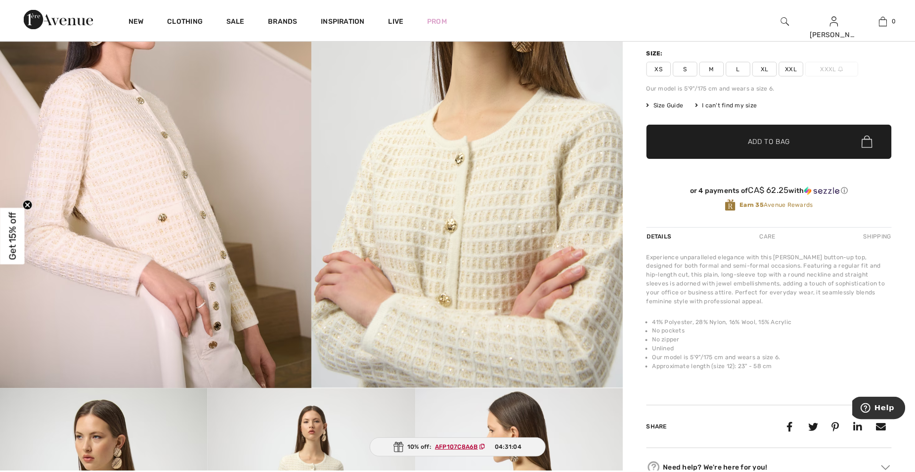
scroll to position [198, 0]
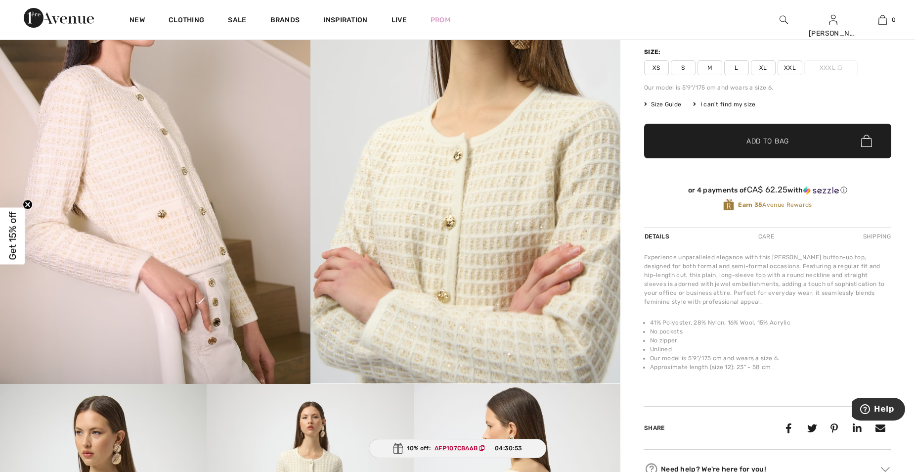
click at [765, 245] on div "Care" at bounding box center [766, 236] width 33 height 18
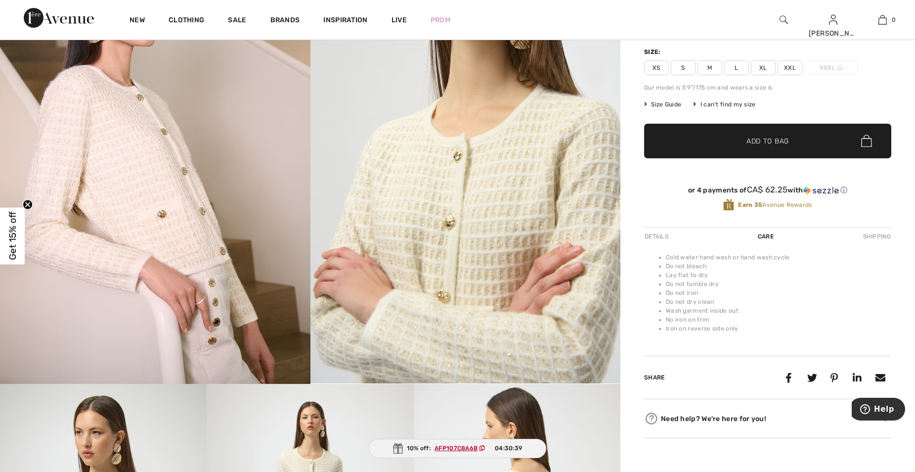
click at [654, 245] on div "Details" at bounding box center [657, 236] width 27 height 18
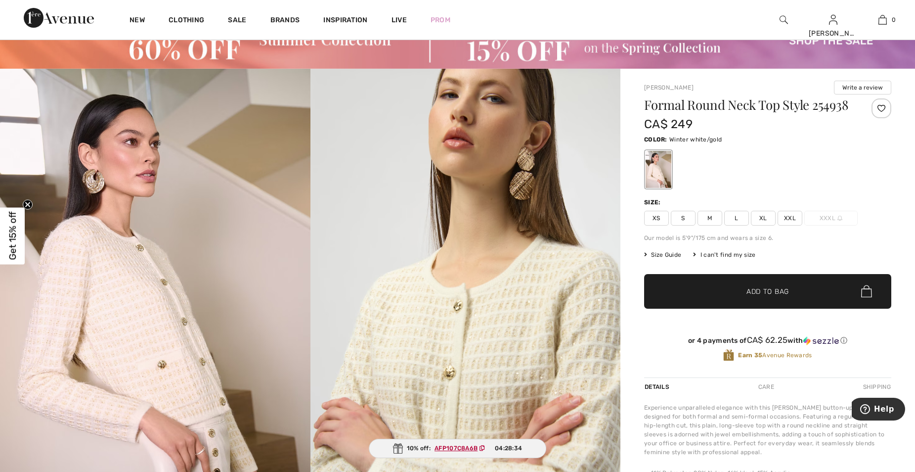
scroll to position [0, 0]
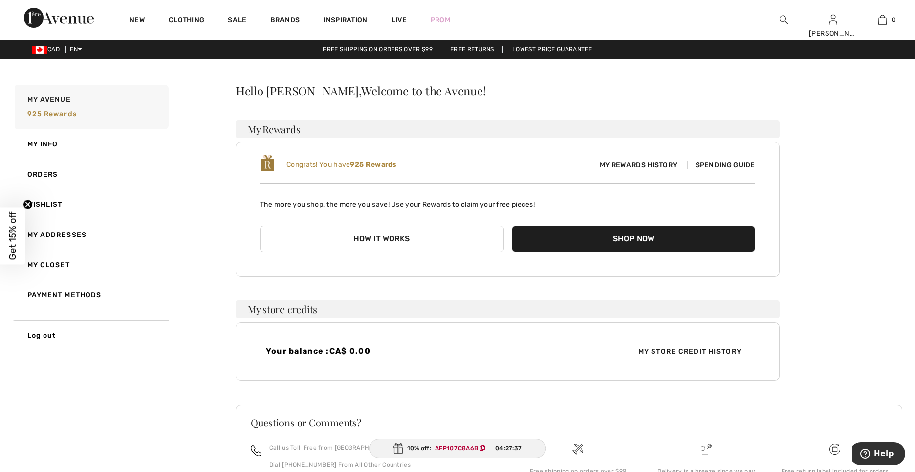
click at [645, 163] on span "My Rewards History" at bounding box center [638, 165] width 93 height 10
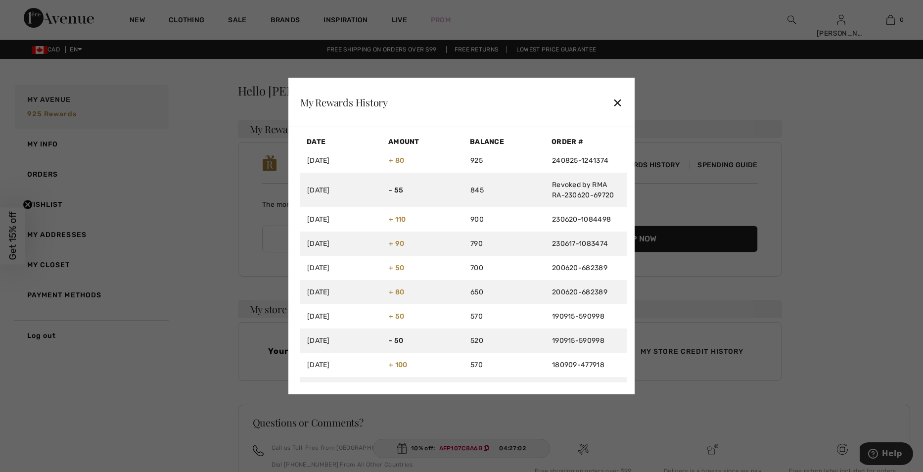
click at [617, 100] on div "✕" at bounding box center [617, 102] width 10 height 21
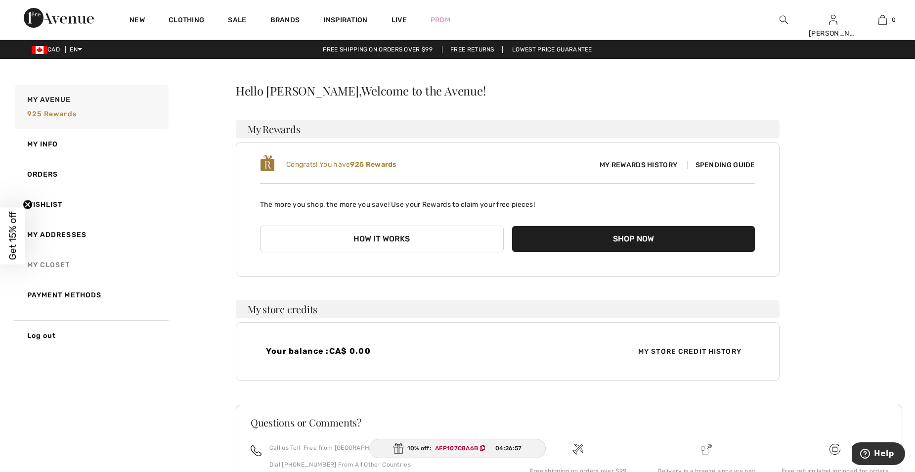
click at [54, 261] on link "My Closet" at bounding box center [91, 265] width 156 height 30
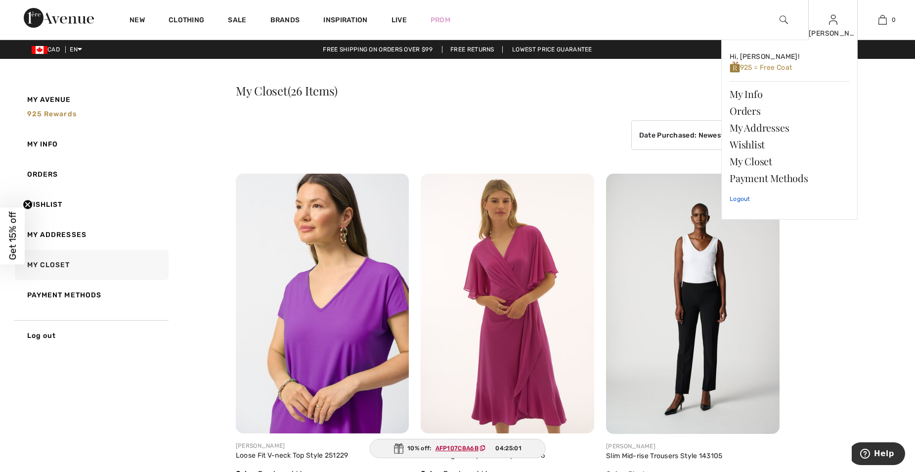
click at [741, 197] on link "Logout" at bounding box center [790, 198] width 120 height 25
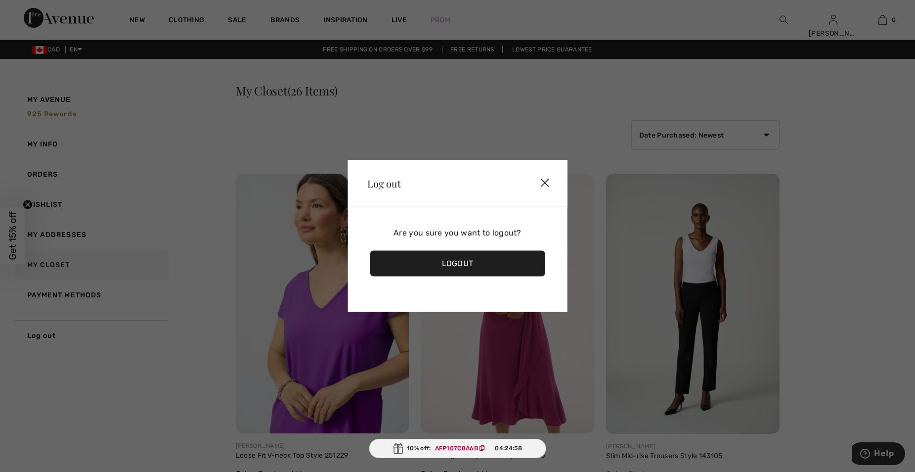
click at [459, 261] on div "Logout" at bounding box center [458, 264] width 176 height 26
